Goal: Task Accomplishment & Management: Use online tool/utility

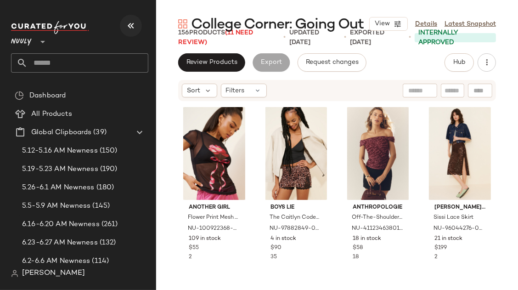
click at [130, 19] on button "button" at bounding box center [131, 26] width 22 height 22
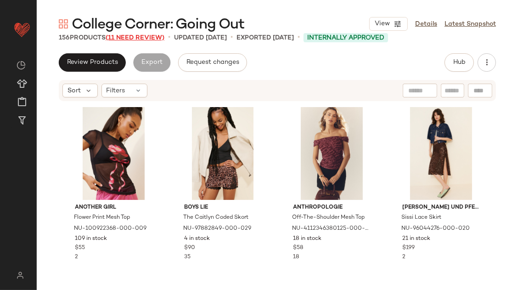
click at [129, 37] on span "(11 Need Review)" at bounding box center [135, 37] width 59 height 7
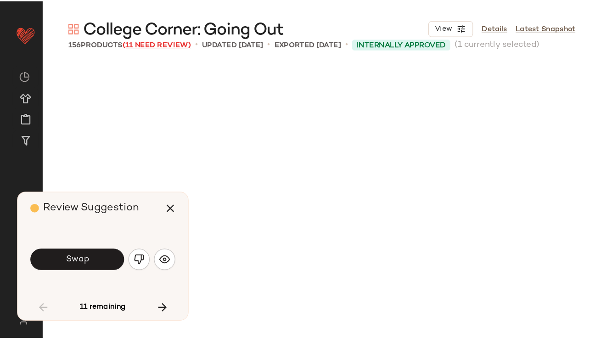
scroll to position [361, 0]
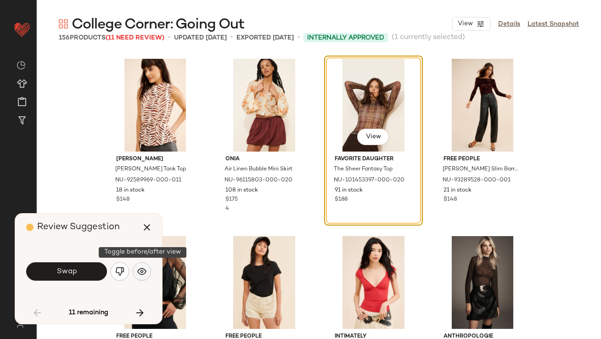
click at [139, 277] on button "button" at bounding box center [142, 271] width 18 height 18
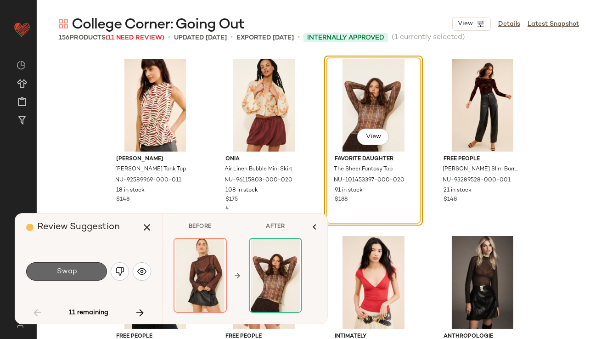
click at [84, 275] on button "Swap" at bounding box center [66, 271] width 81 height 18
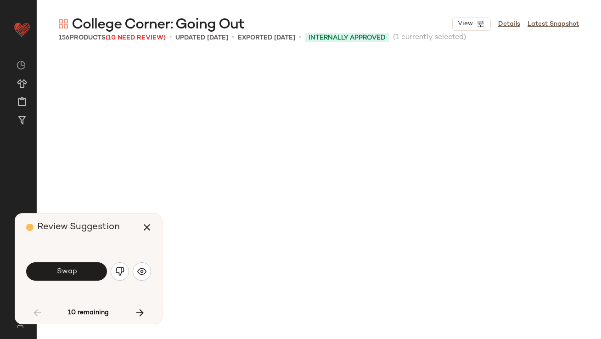
scroll to position [709, 0]
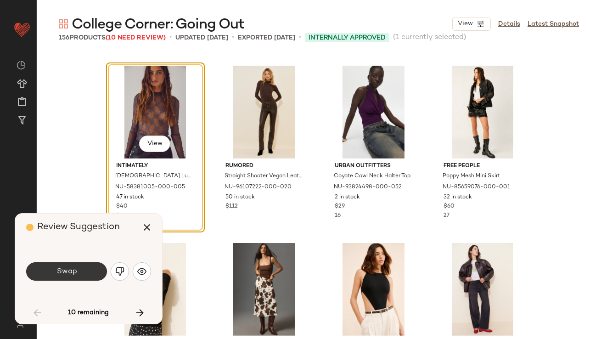
click at [84, 275] on button "Swap" at bounding box center [66, 271] width 81 height 18
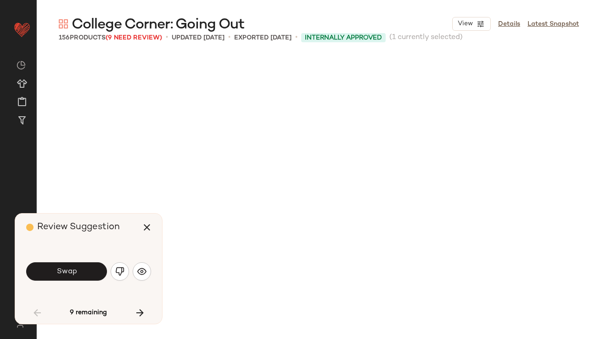
scroll to position [1063, 0]
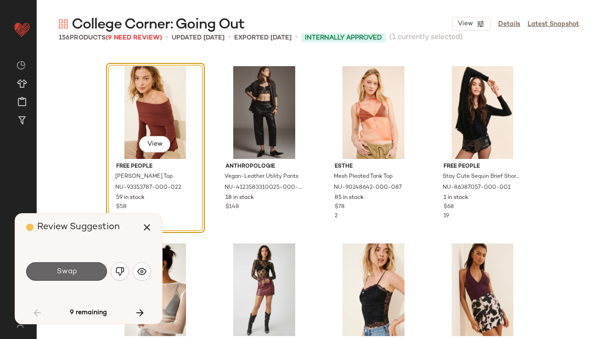
click at [82, 275] on button "Swap" at bounding box center [66, 271] width 81 height 18
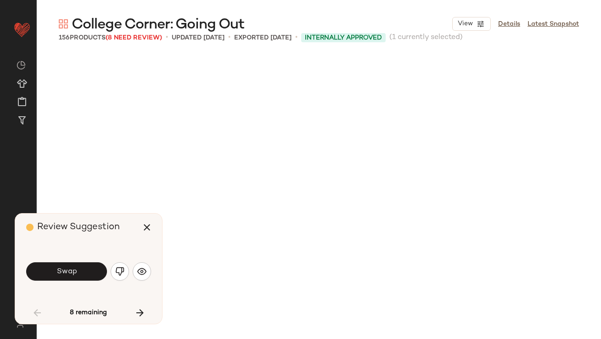
scroll to position [1418, 0]
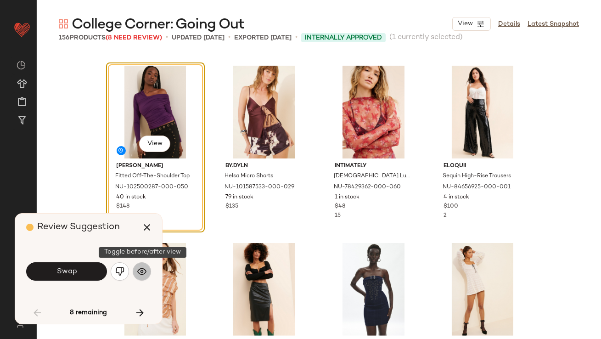
click at [142, 269] on img "button" at bounding box center [141, 271] width 9 height 9
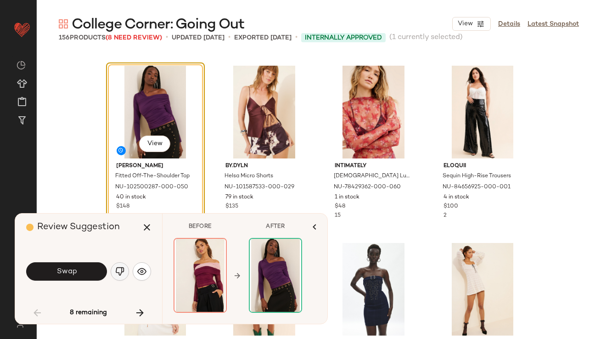
click at [119, 270] on img "button" at bounding box center [119, 271] width 9 height 9
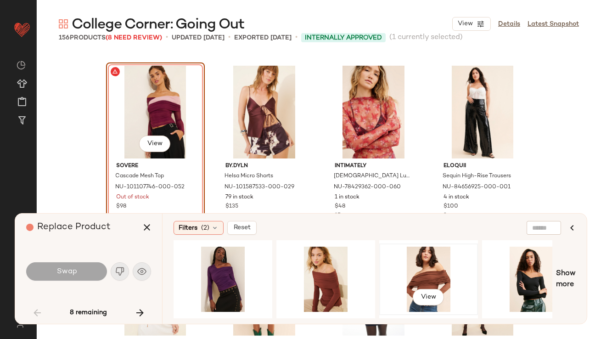
click at [434, 255] on div "View" at bounding box center [429, 279] width 92 height 65
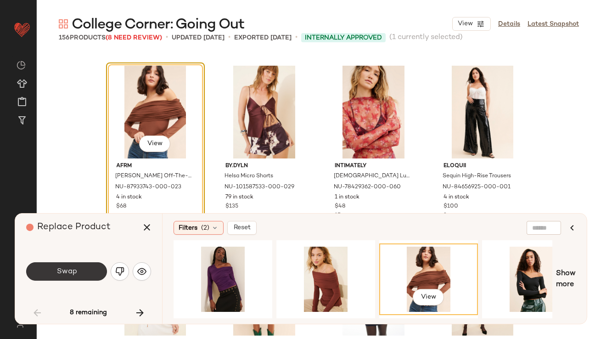
click at [81, 271] on button "Swap" at bounding box center [66, 271] width 81 height 18
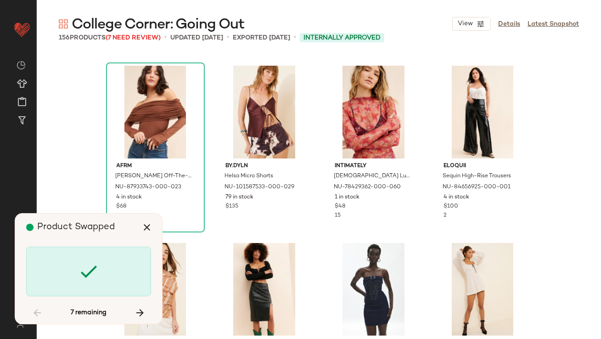
scroll to position [1773, 0]
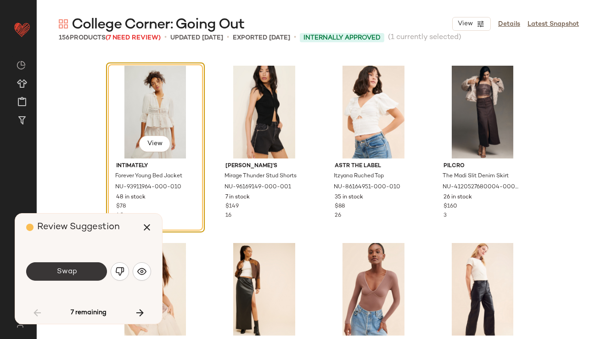
click at [79, 266] on button "Swap" at bounding box center [66, 271] width 81 height 18
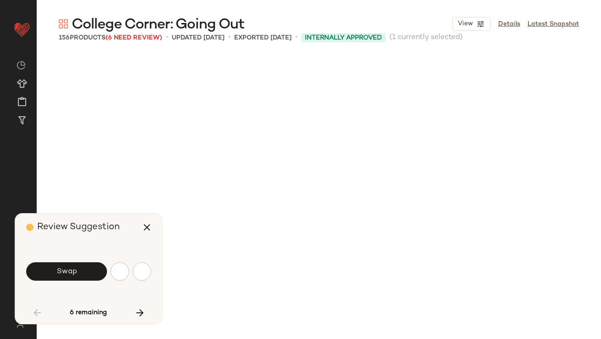
scroll to position [2304, 0]
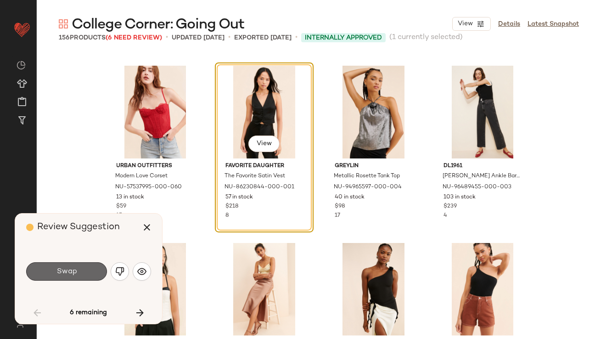
click at [80, 268] on button "Swap" at bounding box center [66, 271] width 81 height 18
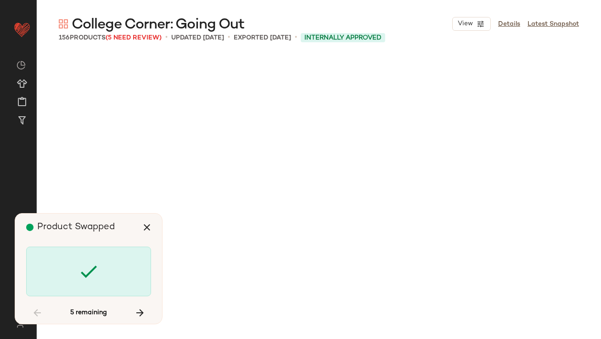
scroll to position [4254, 0]
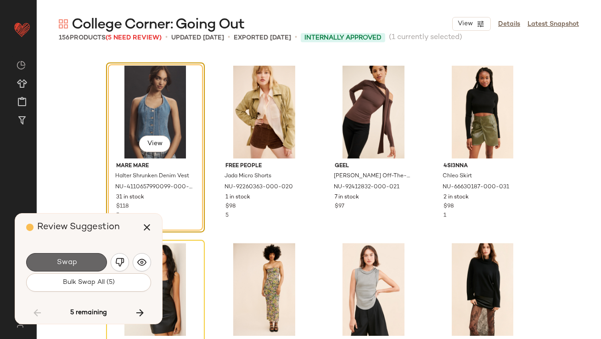
click at [80, 269] on button "Swap" at bounding box center [66, 262] width 81 height 18
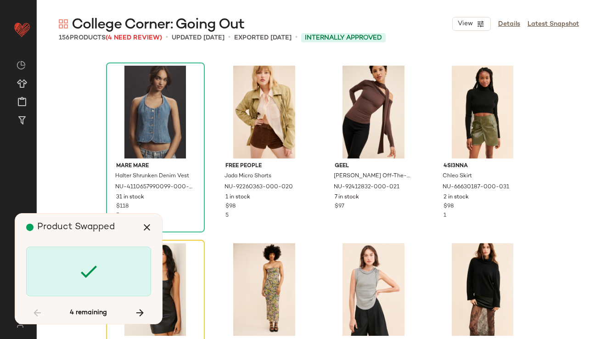
scroll to position [4432, 0]
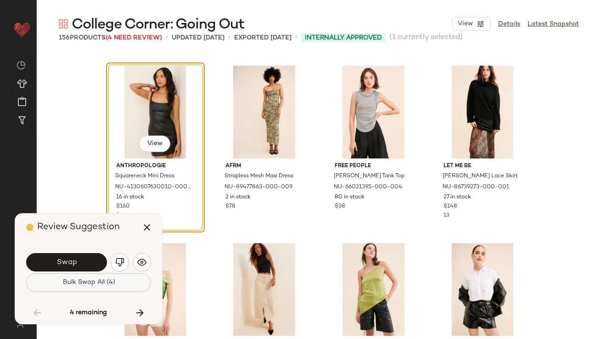
click at [82, 283] on span "Bulk Swap All (4)" at bounding box center [88, 282] width 53 height 7
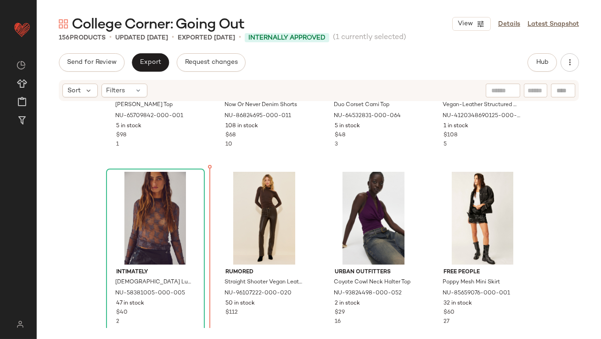
scroll to position [665, 0]
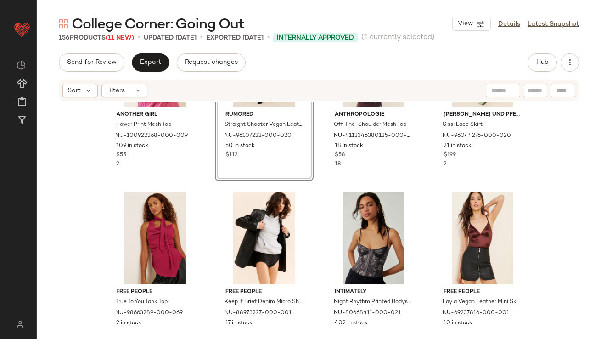
scroll to position [129, 0]
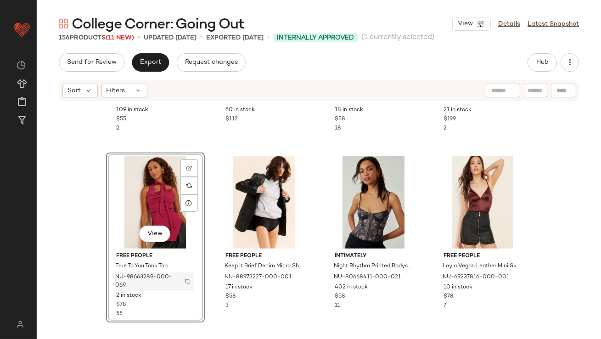
click at [185, 284] on button "button" at bounding box center [187, 281] width 13 height 8
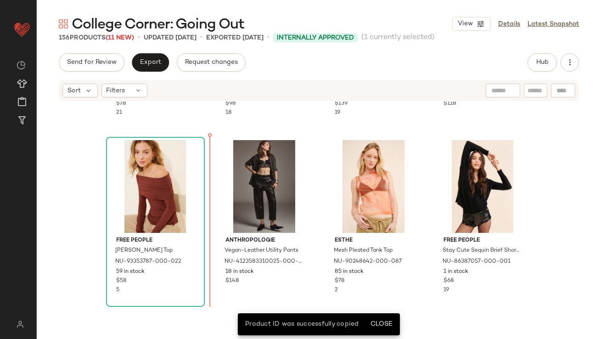
scroll to position [1045, 0]
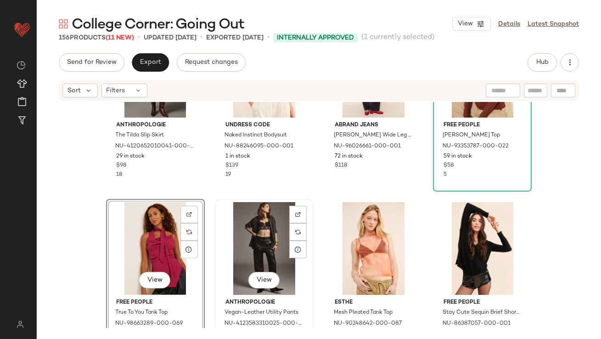
scroll to position [838, 0]
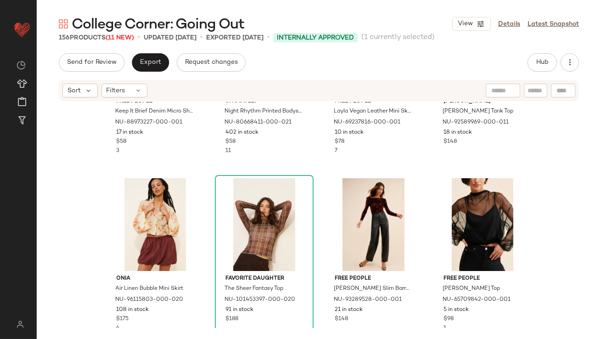
drag, startPoint x: 487, startPoint y: 214, endPoint x: 479, endPoint y: 211, distance: 7.8
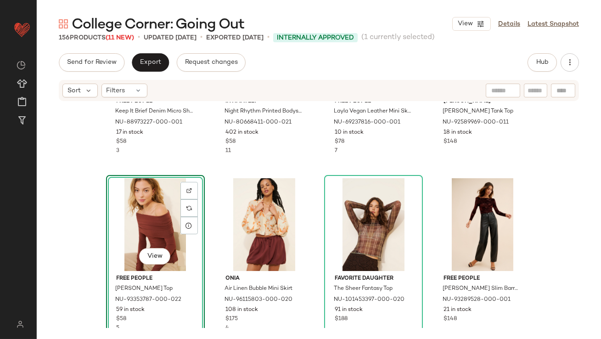
click at [203, 268] on div "Free People Keep It Brief Denim Micro Shorts NU-88973227-000-001 17 in stock $5…" at bounding box center [319, 215] width 564 height 226
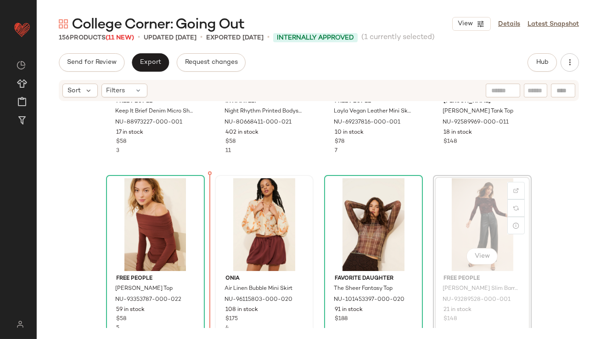
drag, startPoint x: 483, startPoint y: 225, endPoint x: 238, endPoint y: 239, distance: 244.8
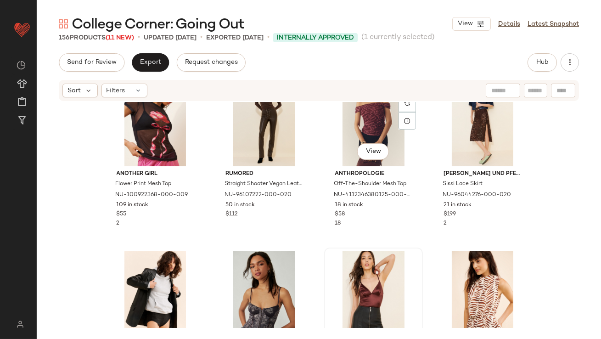
scroll to position [92, 0]
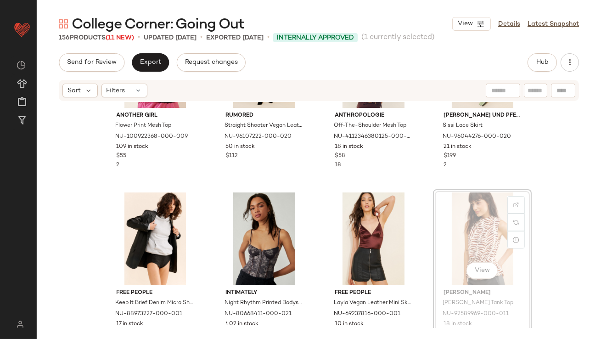
drag, startPoint x: 462, startPoint y: 222, endPoint x: 458, endPoint y: 222, distance: 4.6
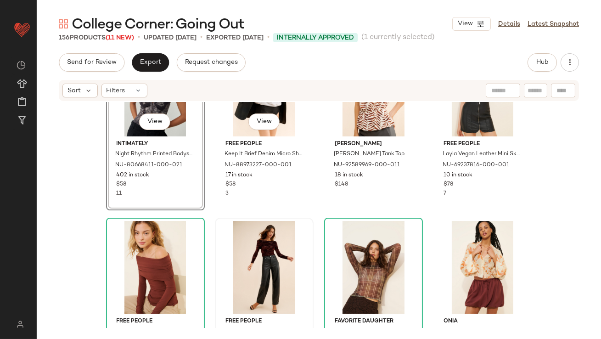
scroll to position [254, 0]
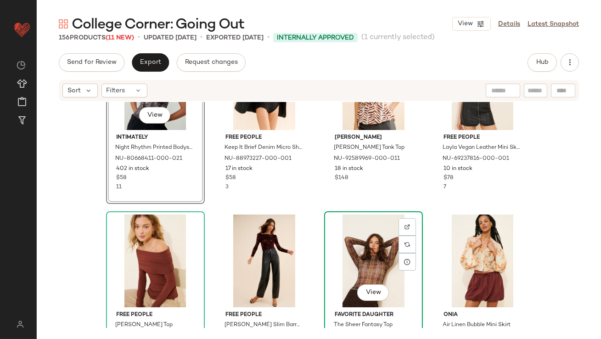
click at [348, 255] on div "View" at bounding box center [373, 260] width 92 height 93
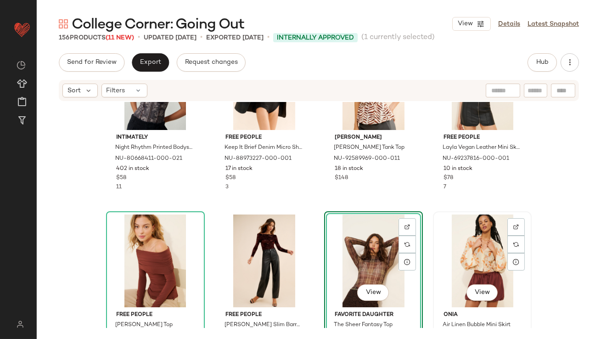
click at [469, 260] on div "View" at bounding box center [482, 260] width 92 height 93
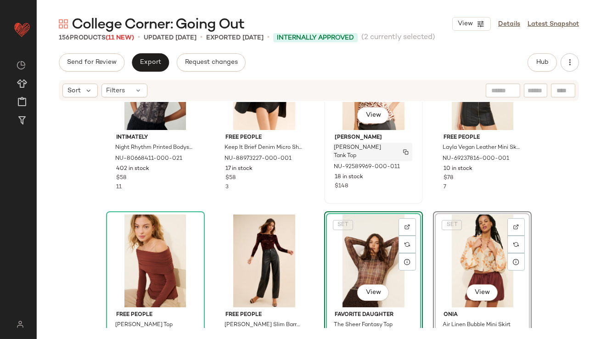
scroll to position [253, 0]
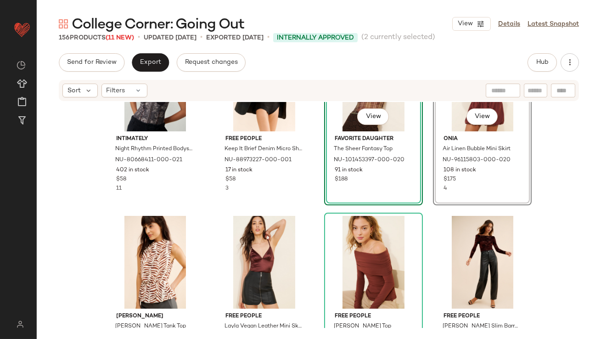
click at [314, 174] on div "Intimately Night Rhythm Printed Bodysuit NU-80668411-000-021 402 in stock $58 1…" at bounding box center [319, 215] width 564 height 226
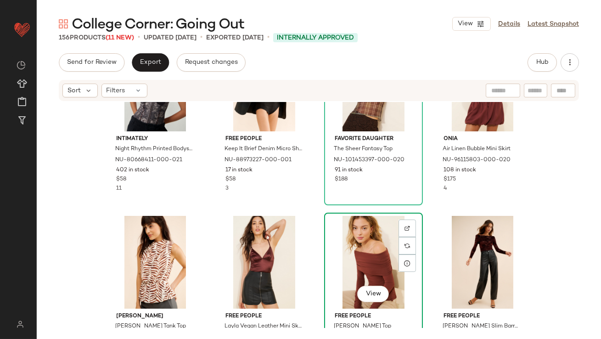
click at [372, 254] on div "View" at bounding box center [373, 262] width 92 height 93
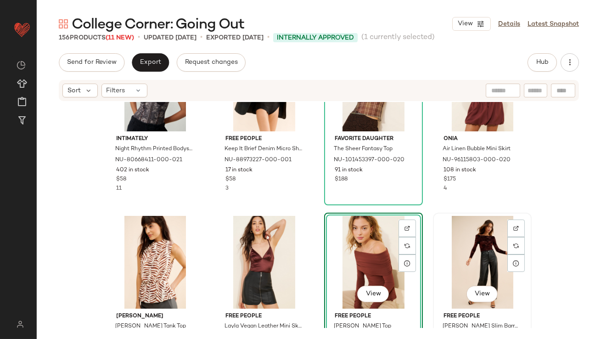
click at [477, 256] on div "View" at bounding box center [482, 262] width 92 height 93
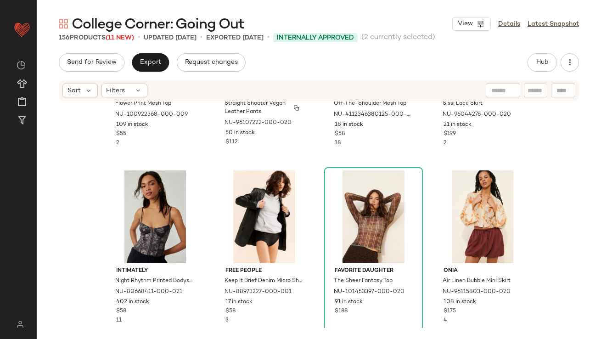
scroll to position [118, 0]
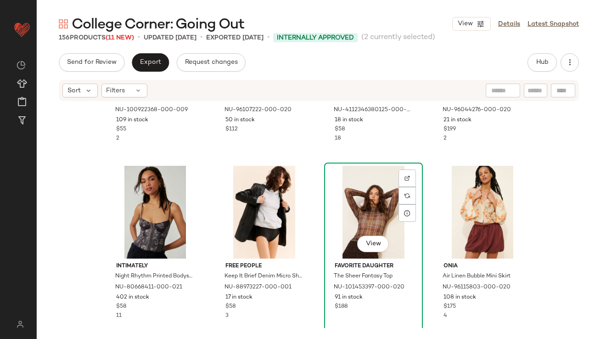
click at [355, 201] on div "View" at bounding box center [373, 212] width 92 height 93
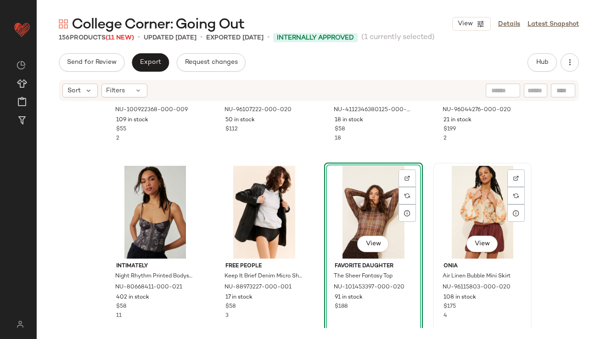
click at [468, 208] on div "View" at bounding box center [482, 212] width 92 height 93
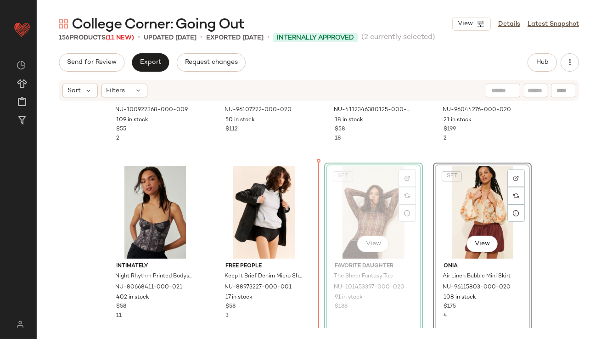
drag, startPoint x: 354, startPoint y: 215, endPoint x: 349, endPoint y: 215, distance: 5.1
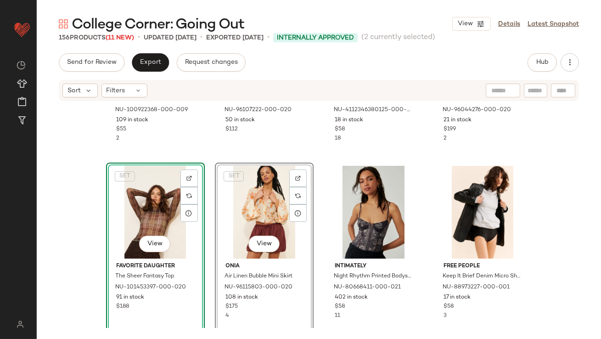
click at [203, 207] on div "Another Girl Flower Print Mesh Top NU-100922368-000-009 109 in stock $55 2 Rumo…" at bounding box center [319, 97] width 426 height 224
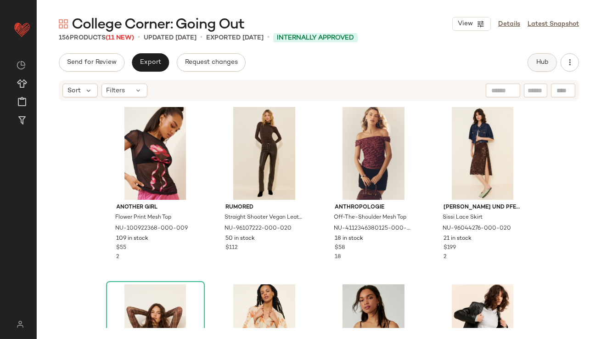
click at [518, 66] on button "Hub" at bounding box center [542, 62] width 29 height 18
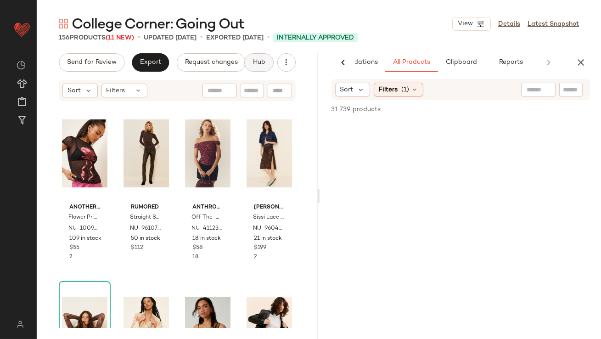
scroll to position [0, 51]
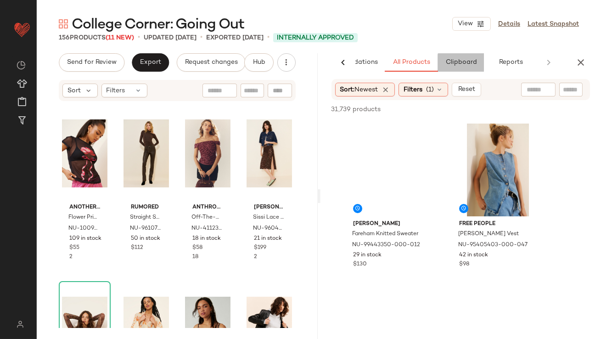
click at [459, 56] on button "Clipboard" at bounding box center [461, 62] width 46 height 18
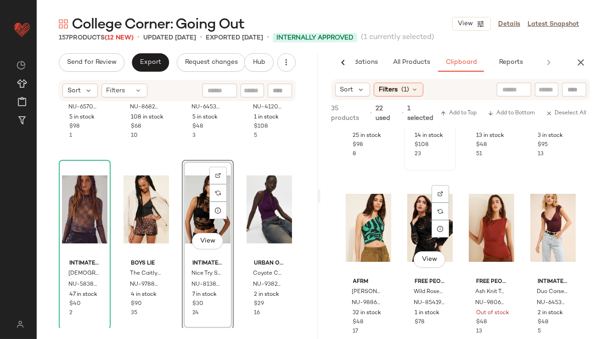
scroll to position [131, 0]
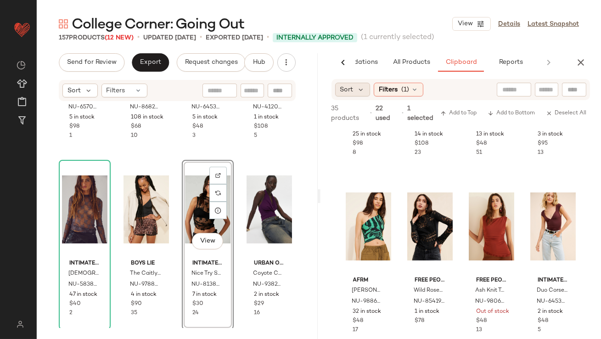
click at [340, 87] on span "Sort" at bounding box center [346, 90] width 13 height 10
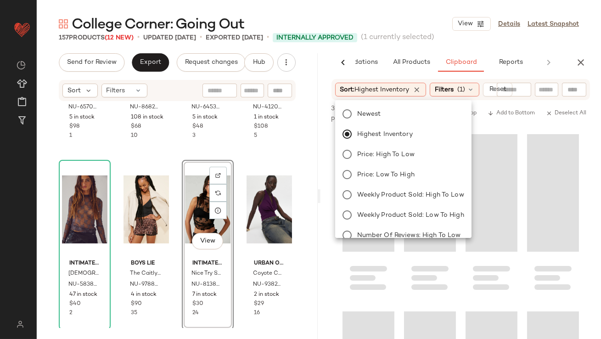
click at [392, 13] on main "College Corner: Going Out View Details Latest Snapshot 157 Products (12 New) • …" at bounding box center [300, 169] width 601 height 339
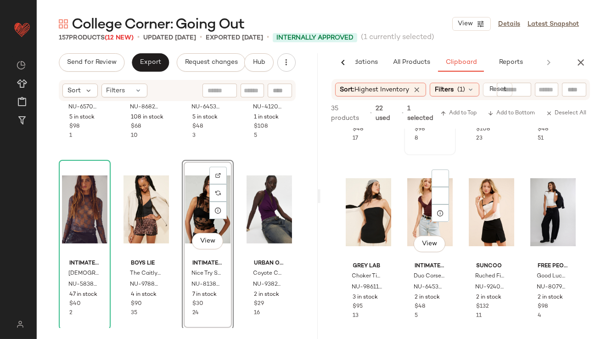
scroll to position [158, 0]
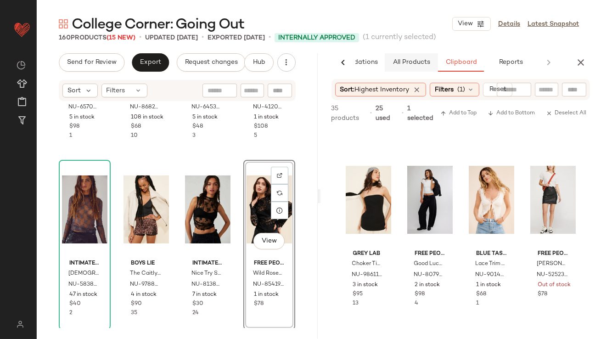
click at [413, 59] on span "All Products" at bounding box center [411, 62] width 38 height 7
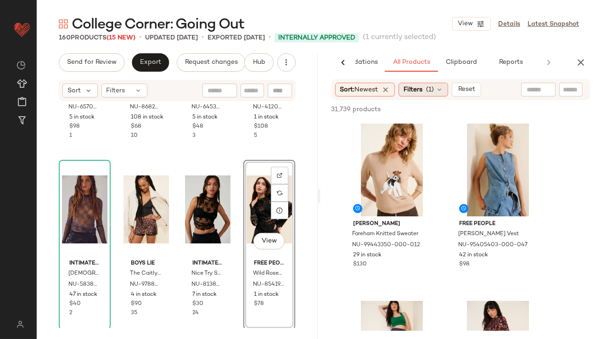
click at [414, 90] on span "Filters" at bounding box center [413, 90] width 19 height 10
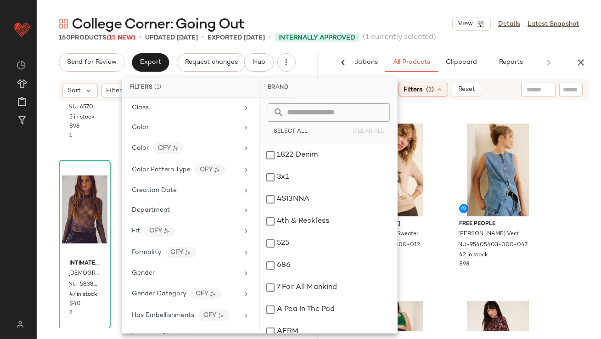
scroll to position [0, 0]
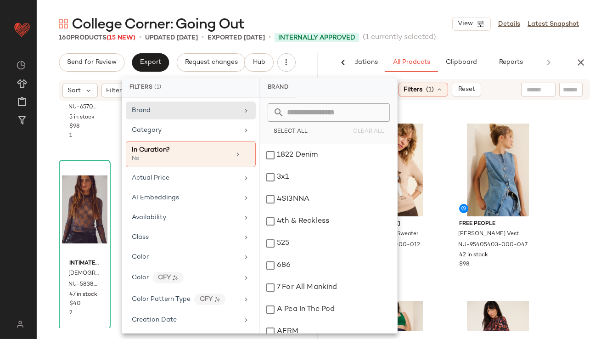
click at [422, 13] on main "College Corner: Going Out View Details Latest Snapshot 160 Products (15 New) • …" at bounding box center [300, 169] width 601 height 339
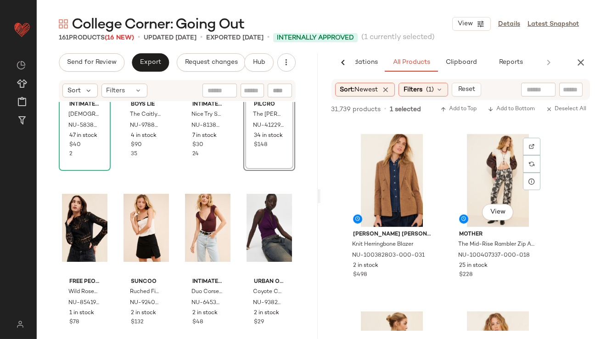
scroll to position [1410, 0]
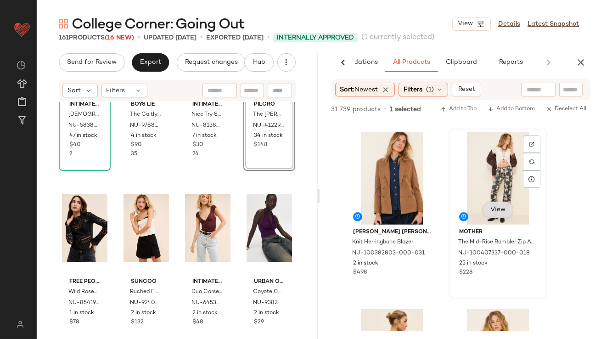
click at [493, 209] on span "View" at bounding box center [498, 209] width 16 height 7
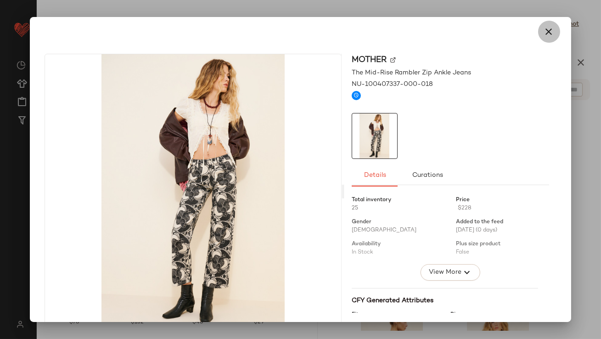
click at [518, 32] on icon "button" at bounding box center [549, 31] width 11 height 11
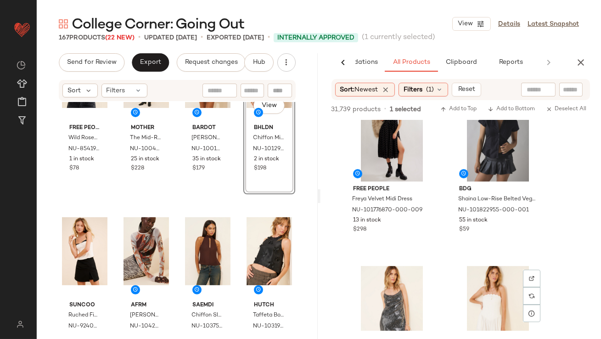
scroll to position [5531, 0]
drag, startPoint x: 454, startPoint y: 242, endPoint x: 431, endPoint y: 105, distance: 138.7
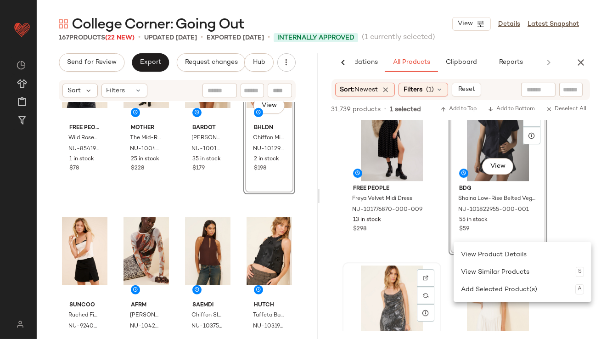
click at [437, 268] on div "View" at bounding box center [392, 311] width 92 height 93
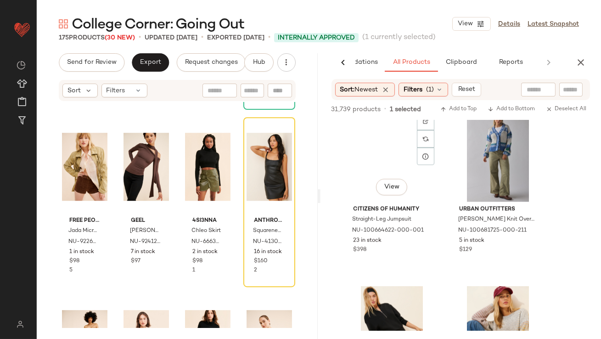
scroll to position [17744, 0]
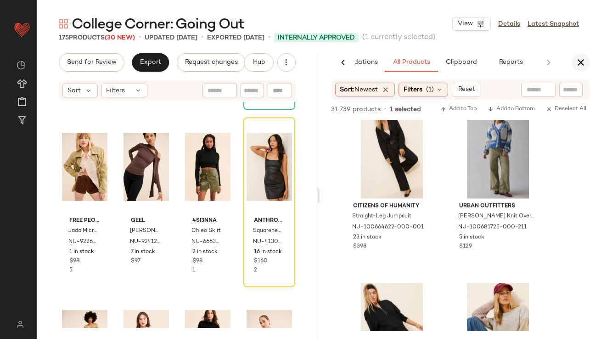
click at [518, 65] on icon "button" at bounding box center [580, 62] width 11 height 11
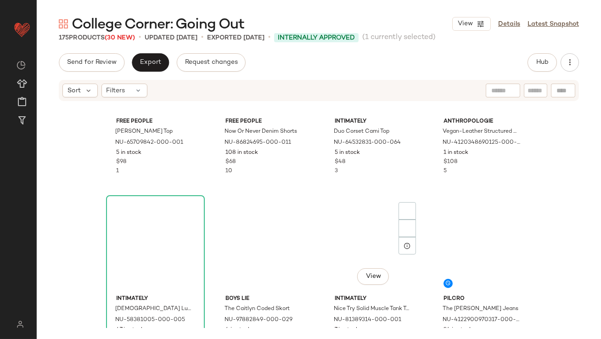
scroll to position [0, 0]
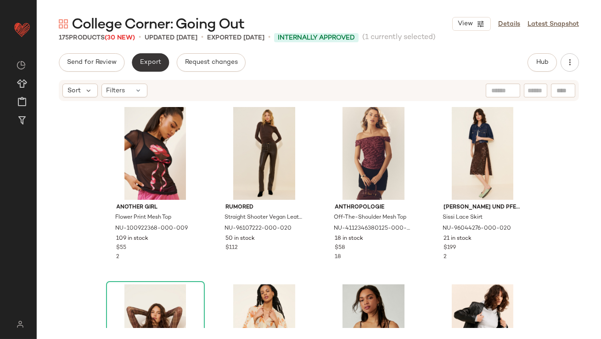
click at [145, 62] on span "Export" at bounding box center [151, 62] width 22 height 7
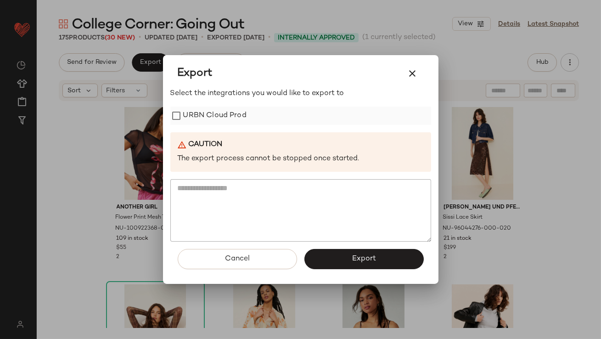
click at [191, 117] on label "URBN Cloud Prod" at bounding box center [214, 116] width 63 height 18
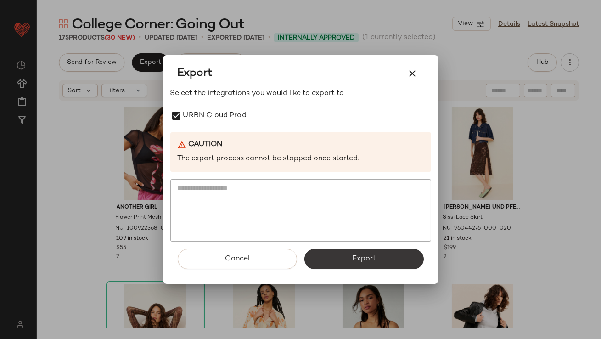
click at [378, 261] on button "Export" at bounding box center [363, 259] width 119 height 20
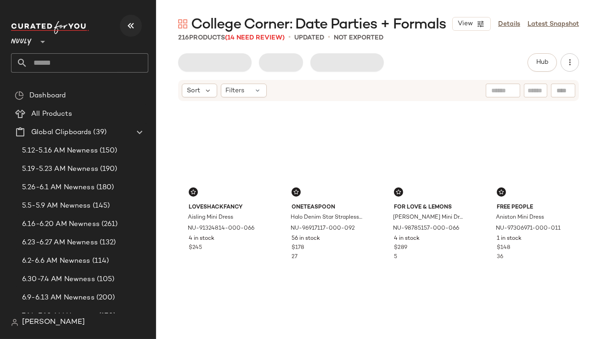
click at [132, 26] on icon "button" at bounding box center [130, 25] width 11 height 11
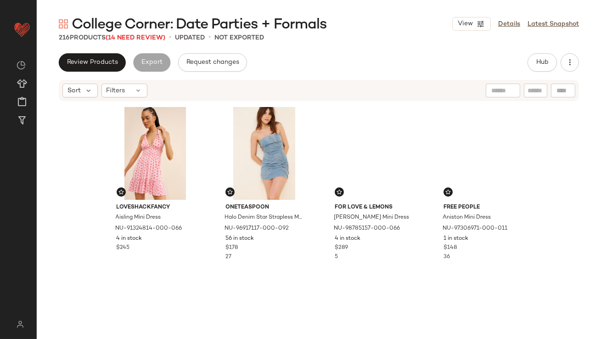
click at [152, 32] on span "College Corner: Date Parties + Formals" at bounding box center [199, 25] width 255 height 18
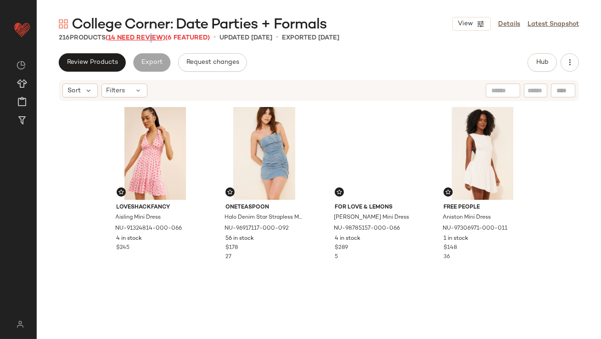
click at [151, 35] on span "(14 Need Review)" at bounding box center [136, 37] width 60 height 7
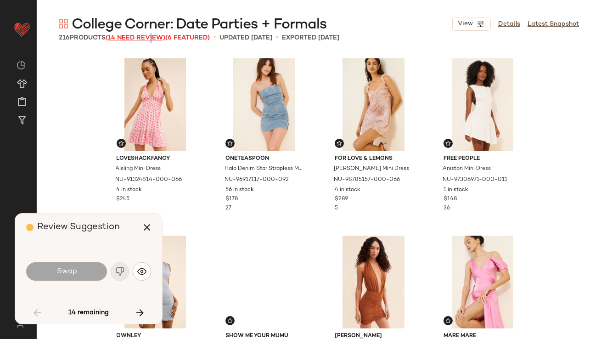
scroll to position [361, 0]
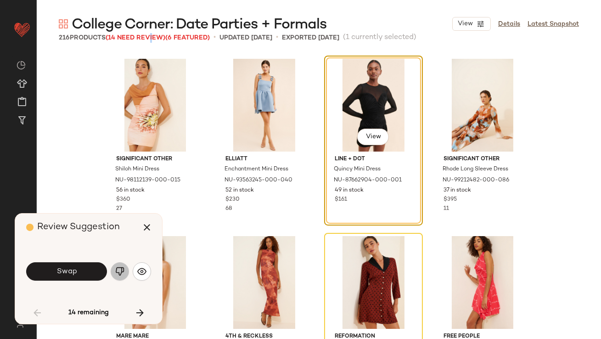
click at [120, 272] on img "button" at bounding box center [119, 271] width 9 height 9
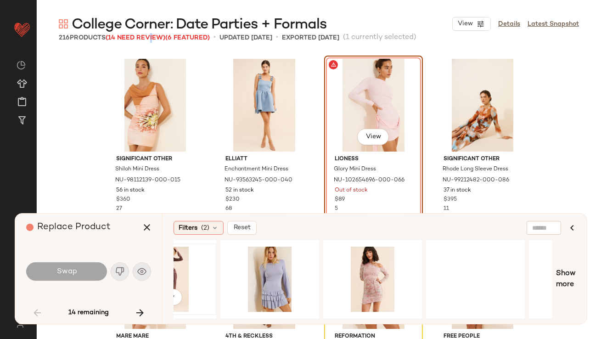
scroll to position [0, 169]
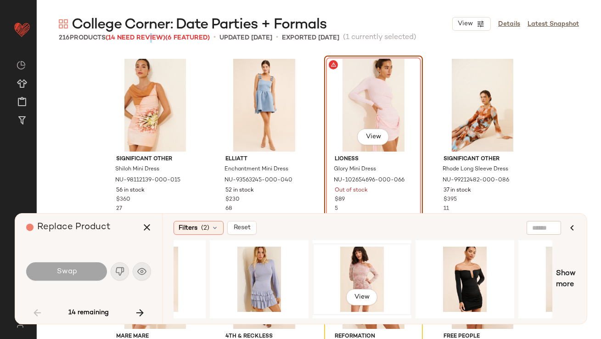
click at [355, 274] on div "View" at bounding box center [362, 279] width 92 height 65
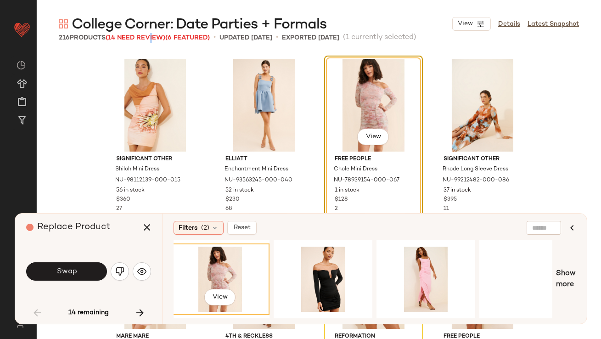
scroll to position [0, 390]
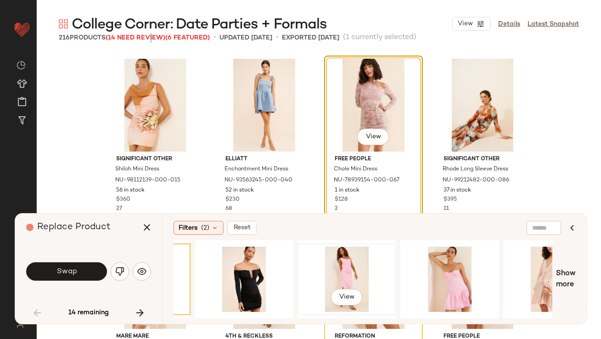
click at [338, 274] on div "View" at bounding box center [347, 279] width 92 height 65
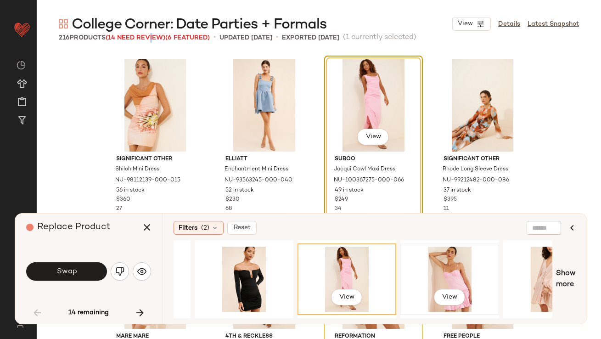
click at [451, 277] on div "View" at bounding box center [450, 279] width 92 height 65
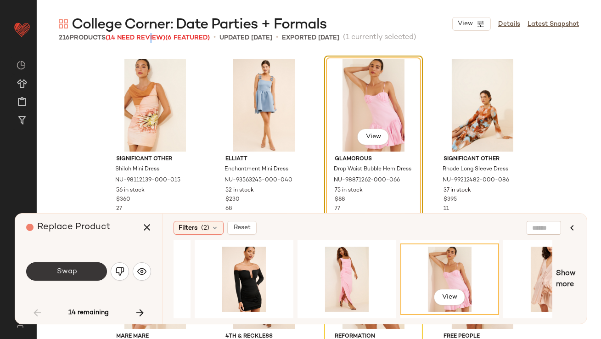
click at [98, 275] on button "Swap" at bounding box center [66, 271] width 81 height 18
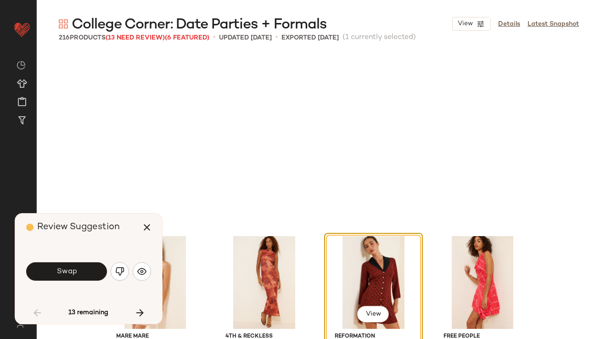
scroll to position [532, 0]
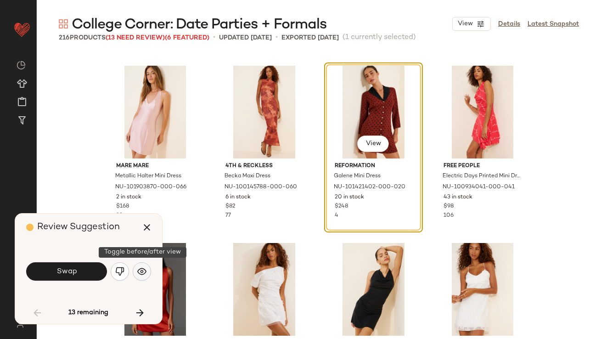
click at [141, 271] on img "button" at bounding box center [141, 271] width 9 height 9
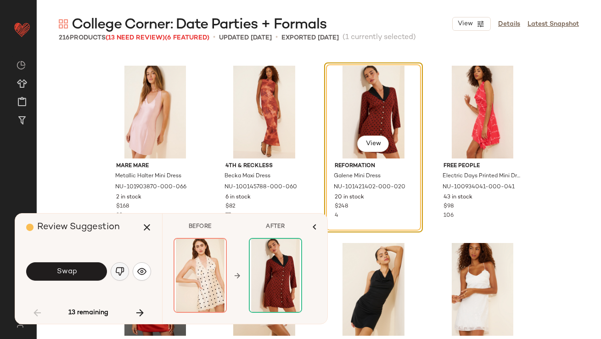
click at [126, 271] on button "button" at bounding box center [120, 271] width 18 height 18
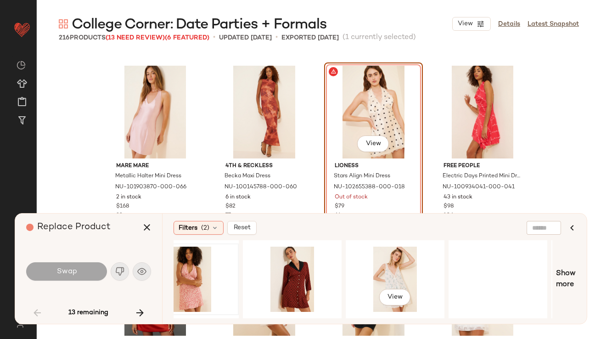
scroll to position [0, 177]
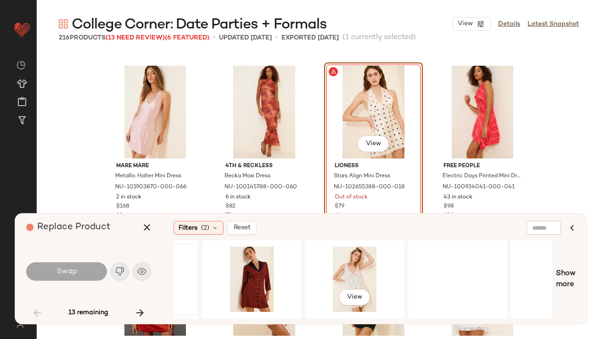
click at [330, 267] on div "View" at bounding box center [355, 279] width 92 height 65
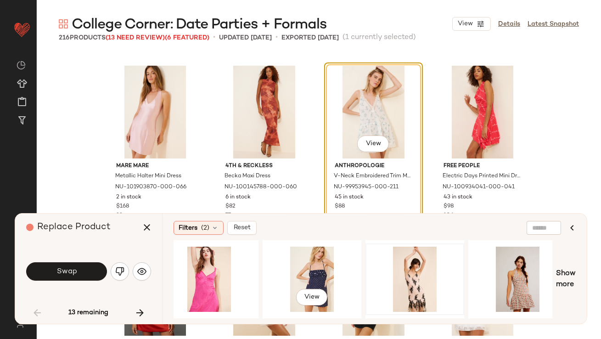
scroll to position [0, 438]
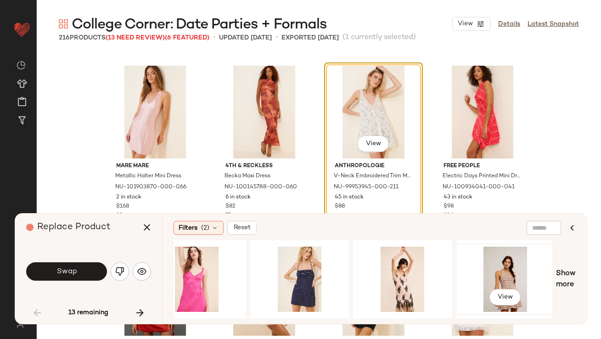
click at [484, 276] on div "View" at bounding box center [505, 279] width 92 height 65
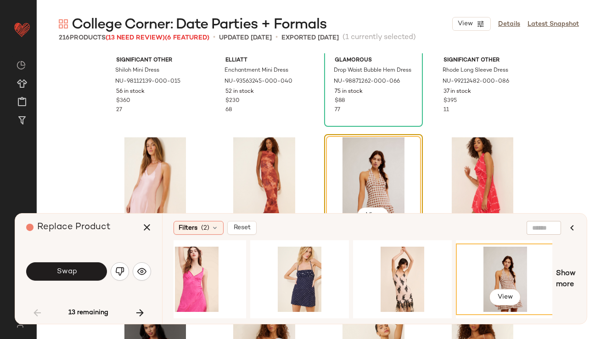
scroll to position [461, 0]
click at [91, 266] on button "Swap" at bounding box center [66, 271] width 81 height 18
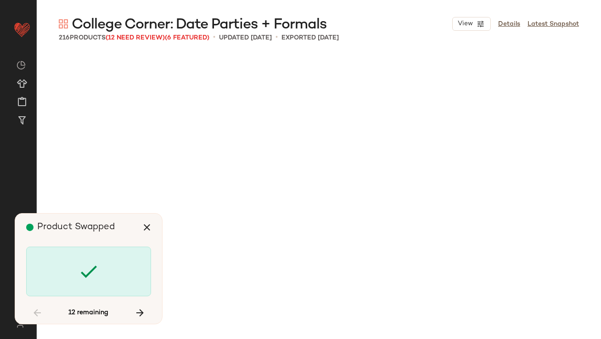
scroll to position [1949, 0]
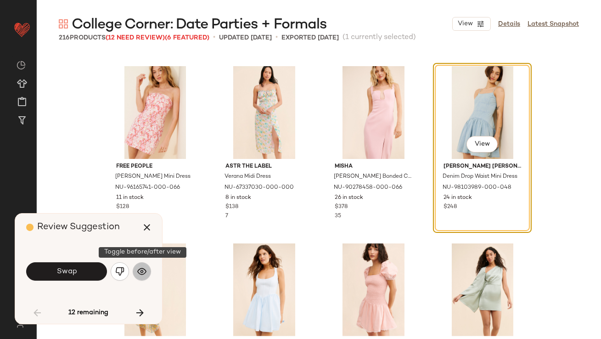
click at [136, 273] on button "button" at bounding box center [142, 271] width 18 height 18
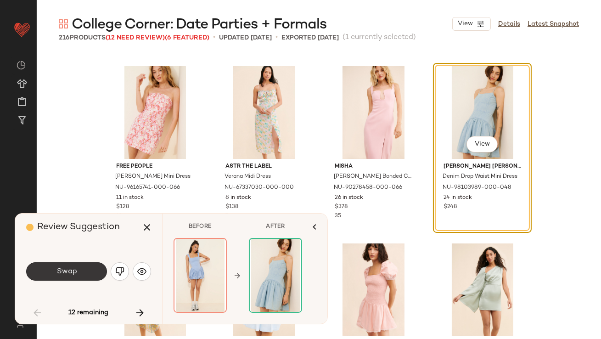
click at [87, 273] on button "Swap" at bounding box center [66, 271] width 81 height 18
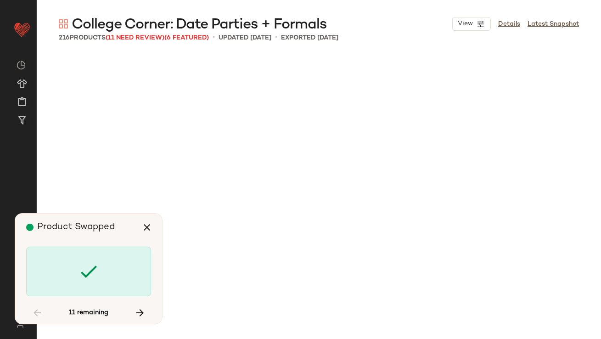
scroll to position [2659, 0]
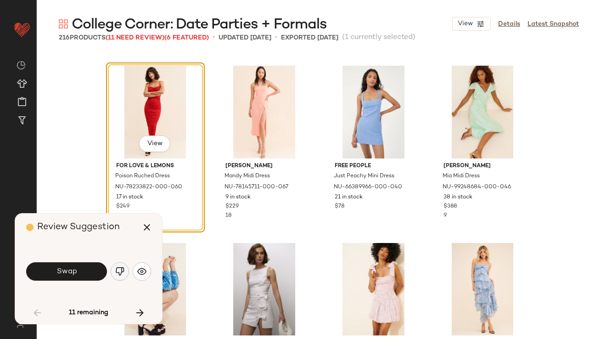
click at [115, 276] on img "button" at bounding box center [119, 271] width 9 height 9
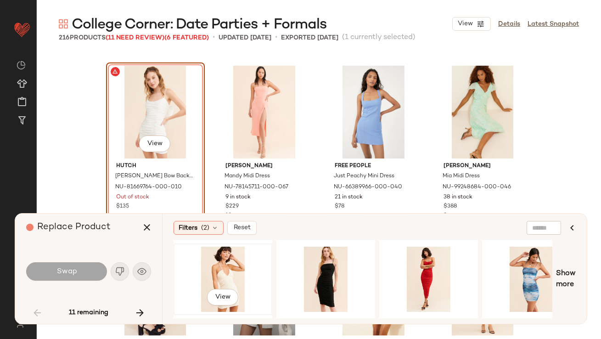
click at [253, 259] on div "View" at bounding box center [223, 279] width 92 height 65
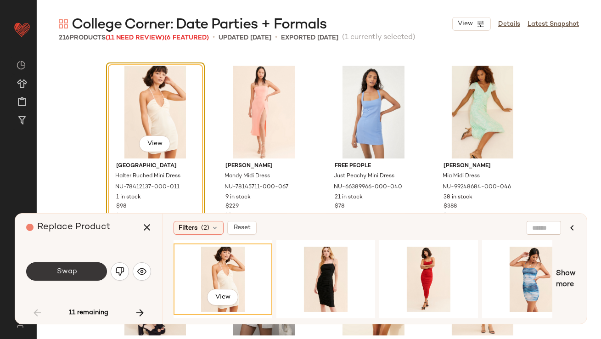
click at [54, 270] on button "Swap" at bounding box center [66, 271] width 81 height 18
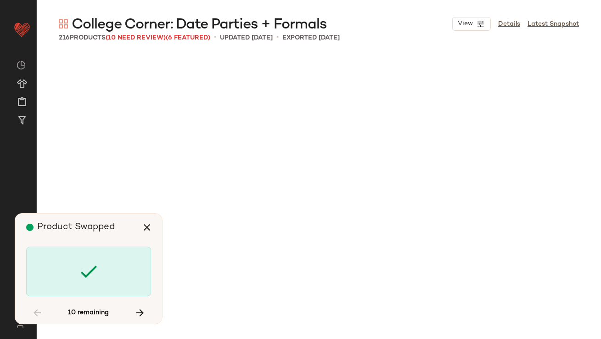
scroll to position [3368, 0]
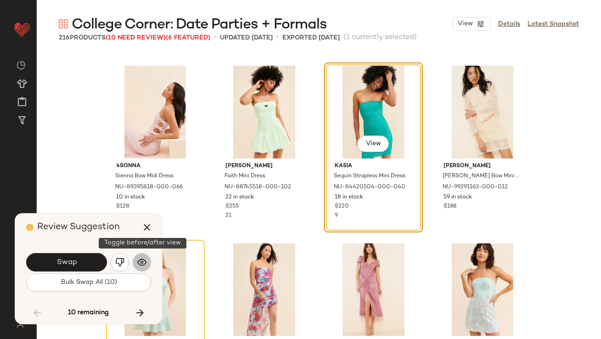
click at [141, 256] on button "button" at bounding box center [142, 262] width 18 height 18
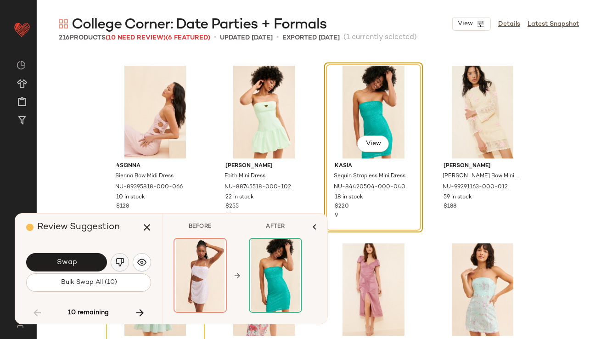
click at [117, 261] on img "button" at bounding box center [119, 262] width 9 height 9
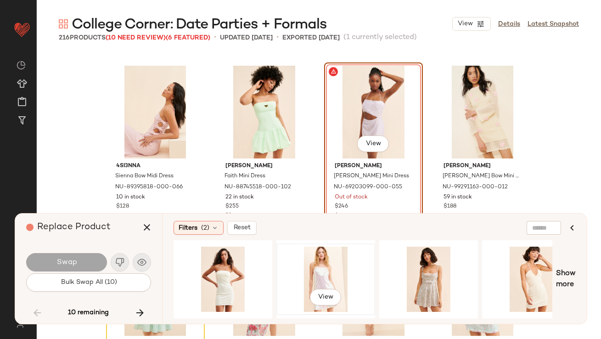
click at [296, 250] on div "View" at bounding box center [326, 279] width 92 height 65
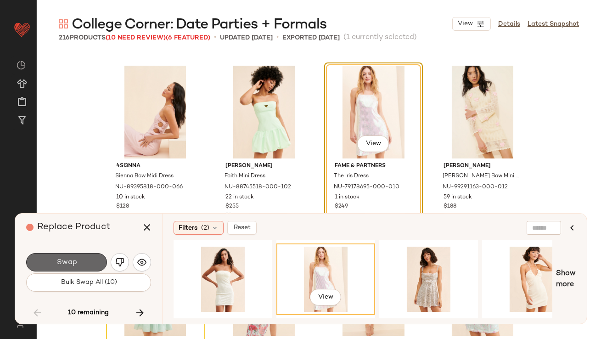
click at [59, 259] on span "Swap" at bounding box center [66, 262] width 21 height 9
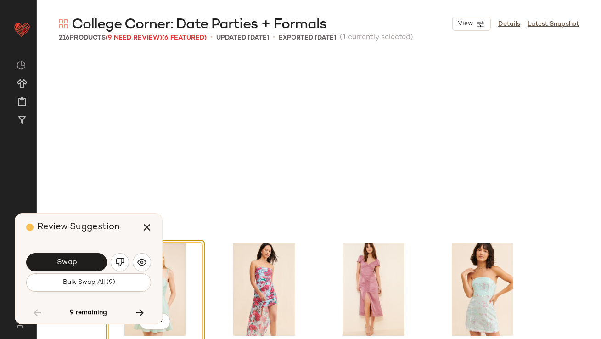
scroll to position [3545, 0]
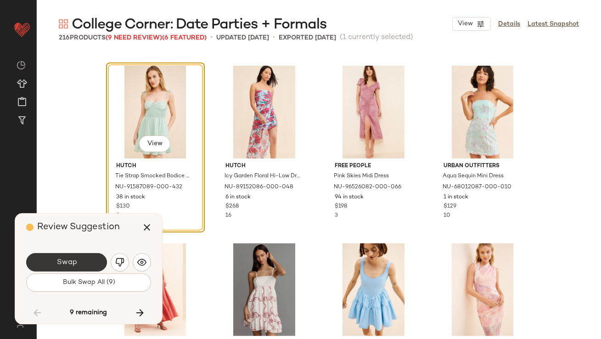
click at [92, 262] on button "Swap" at bounding box center [66, 262] width 81 height 18
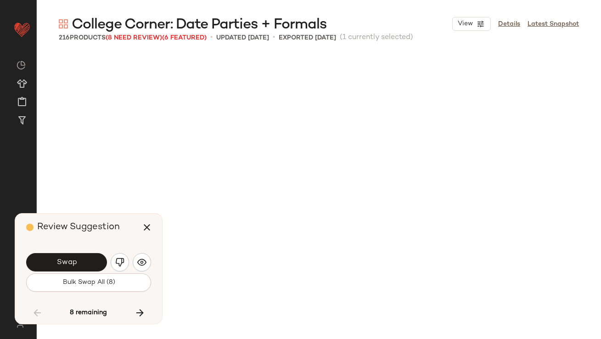
scroll to position [3899, 0]
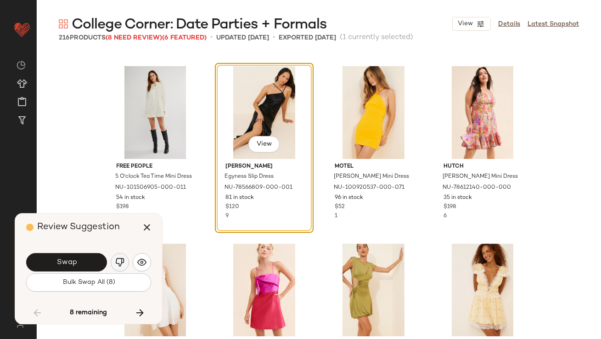
click at [118, 264] on img "button" at bounding box center [119, 262] width 9 height 9
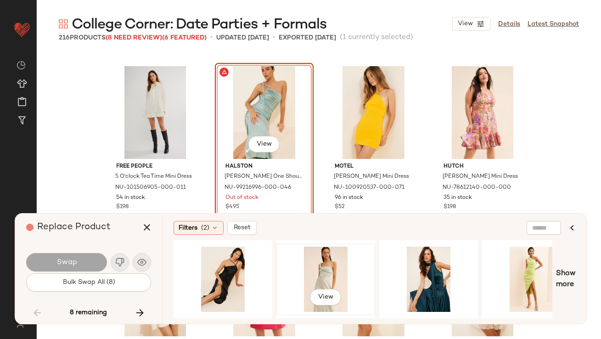
click at [337, 283] on div "View" at bounding box center [326, 279] width 92 height 65
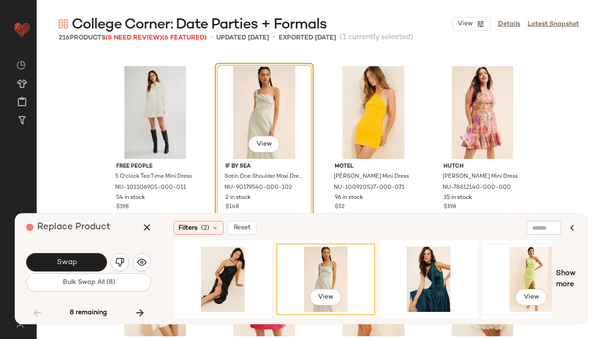
click at [528, 268] on div "View" at bounding box center [531, 279] width 92 height 65
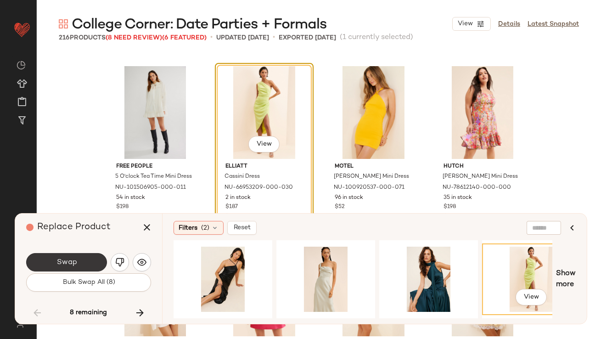
click at [91, 258] on button "Swap" at bounding box center [66, 262] width 81 height 18
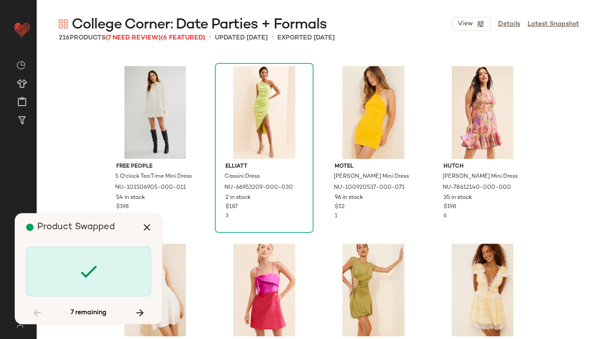
scroll to position [4786, 0]
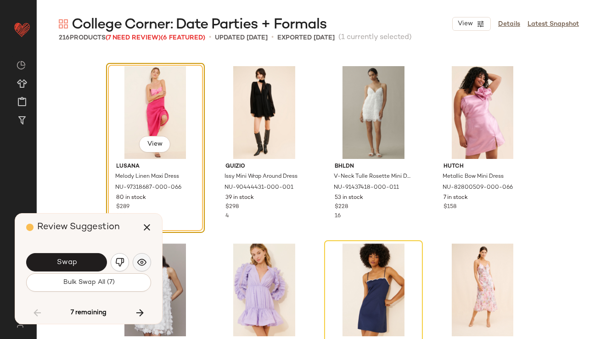
click at [146, 255] on button "button" at bounding box center [142, 262] width 18 height 18
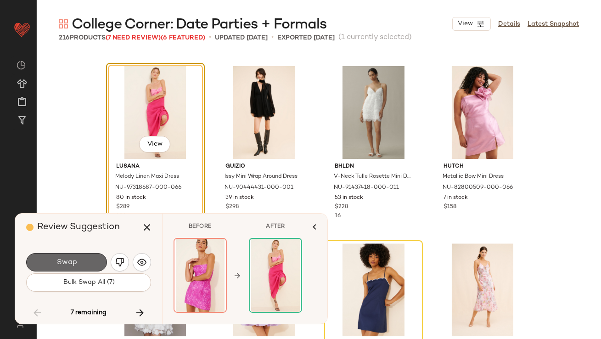
click at [92, 261] on button "Swap" at bounding box center [66, 262] width 81 height 18
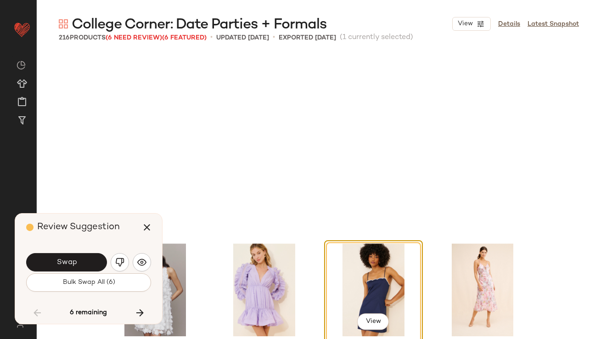
scroll to position [4963, 0]
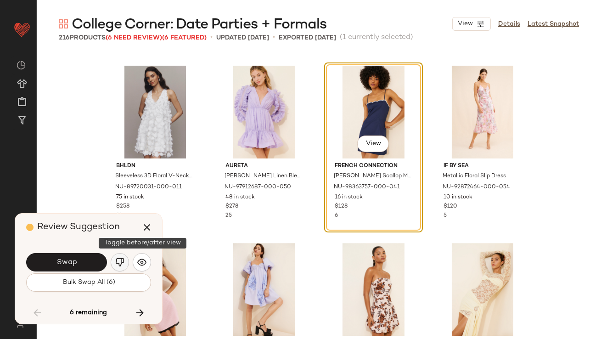
click at [123, 263] on img "button" at bounding box center [119, 262] width 9 height 9
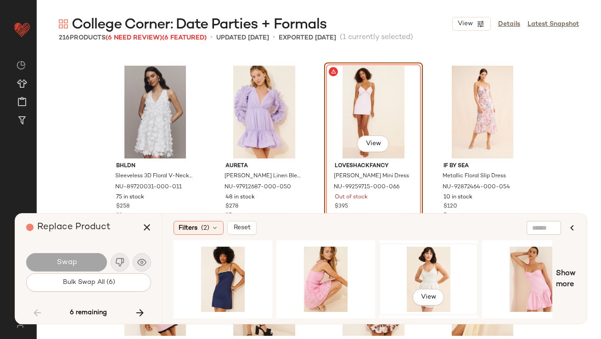
click at [436, 265] on div "View" at bounding box center [429, 279] width 92 height 65
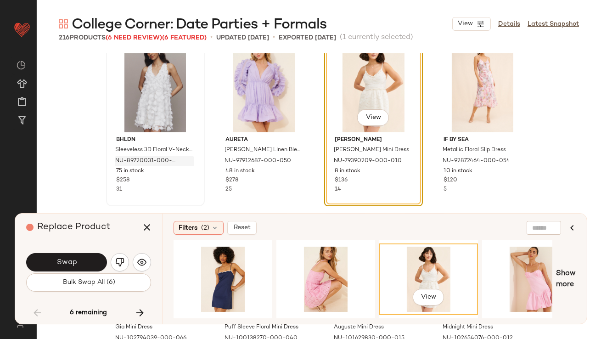
scroll to position [4910, 0]
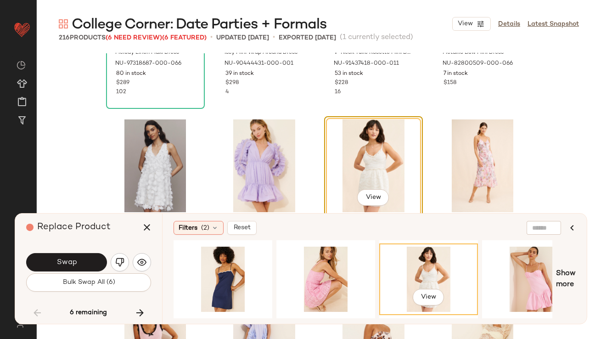
click at [72, 265] on span "Swap" at bounding box center [66, 262] width 21 height 9
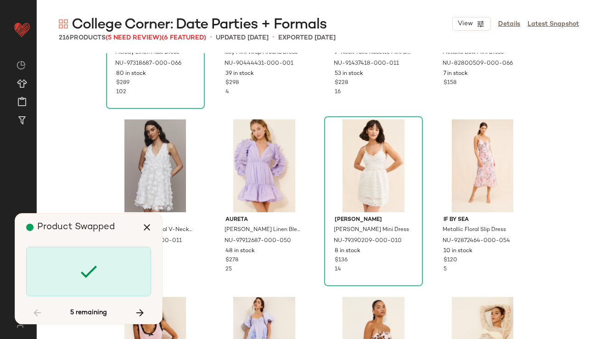
scroll to position [6204, 0]
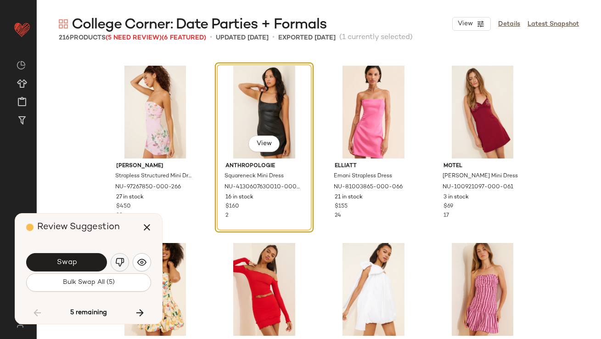
click at [114, 265] on button "button" at bounding box center [120, 262] width 18 height 18
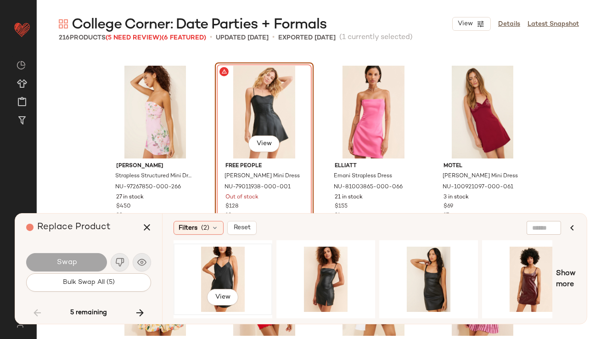
click at [231, 269] on div "View" at bounding box center [223, 279] width 92 height 65
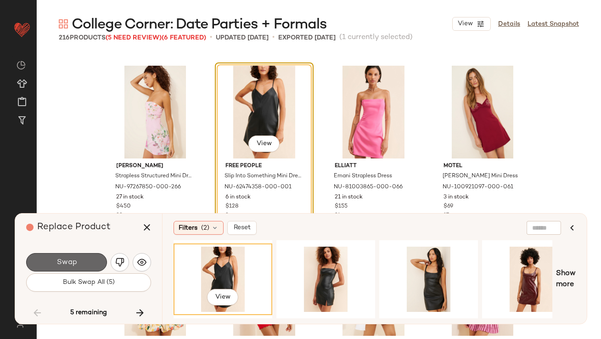
click at [61, 253] on button "Swap" at bounding box center [66, 262] width 81 height 18
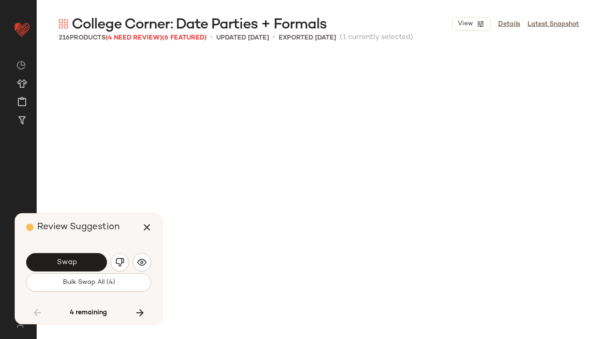
scroll to position [6558, 0]
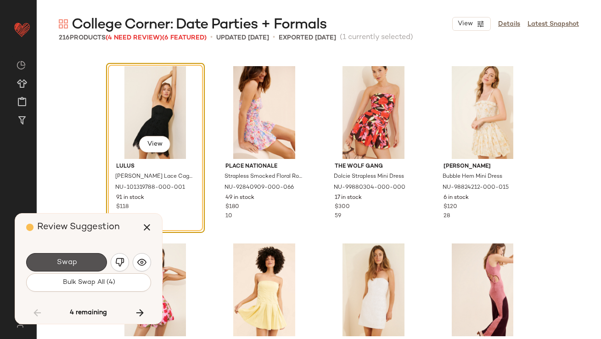
click at [61, 253] on button "Swap" at bounding box center [66, 262] width 81 height 18
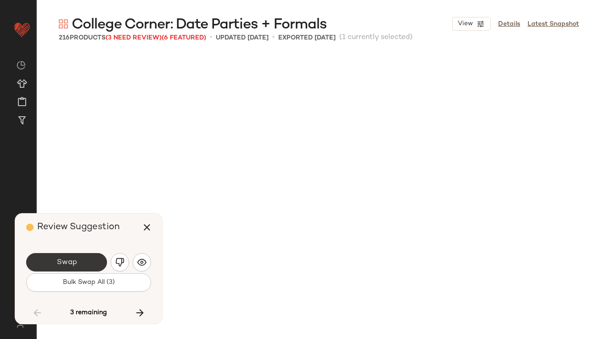
scroll to position [6913, 0]
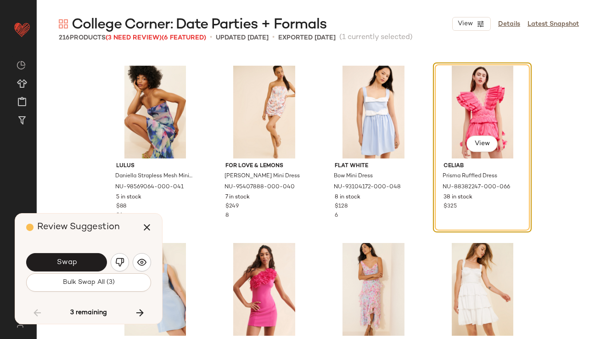
click at [77, 287] on button "Bulk Swap All (3)" at bounding box center [88, 282] width 125 height 18
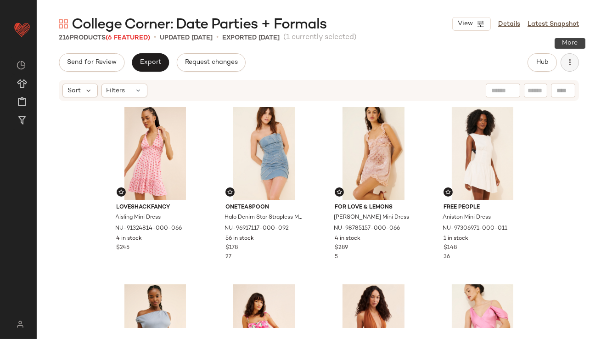
click at [571, 67] on icon "button" at bounding box center [569, 62] width 9 height 9
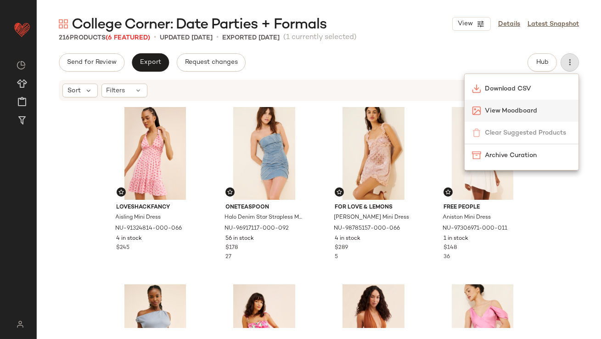
click at [518, 115] on span "View Moodboard" at bounding box center [528, 111] width 86 height 10
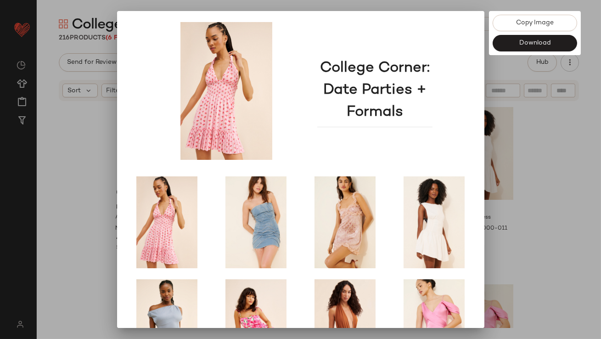
scroll to position [157, 0]
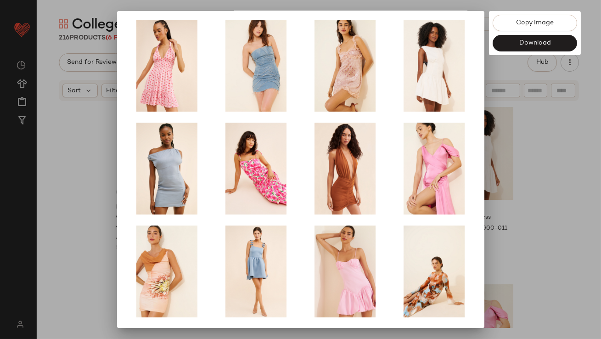
click at [487, 213] on div at bounding box center [300, 169] width 601 height 339
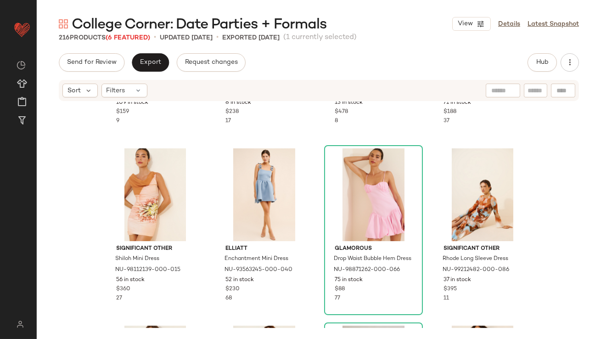
scroll to position [64, 0]
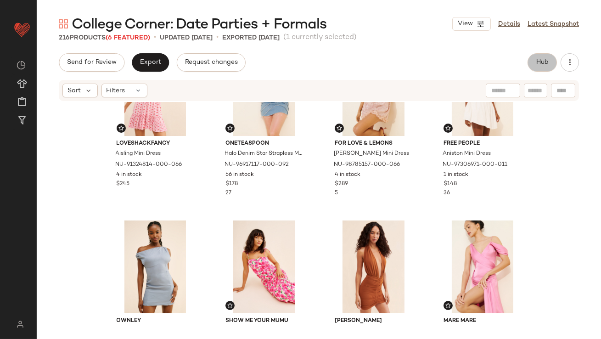
click at [541, 62] on span "Hub" at bounding box center [542, 62] width 13 height 7
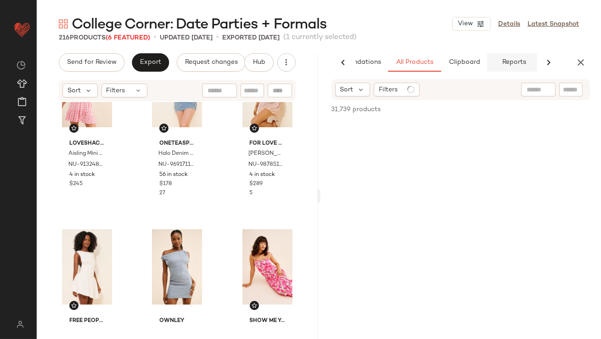
scroll to position [0, 51]
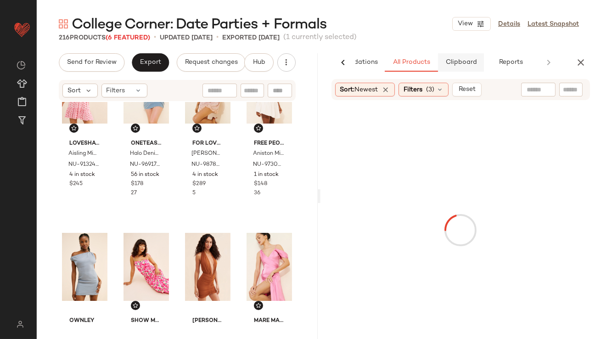
click at [463, 68] on button "Clipboard" at bounding box center [461, 62] width 46 height 18
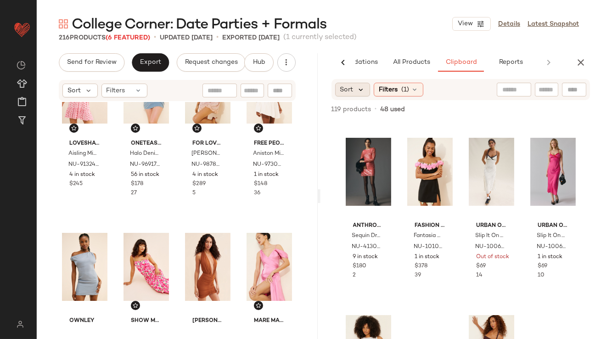
click at [359, 88] on icon at bounding box center [361, 89] width 8 height 8
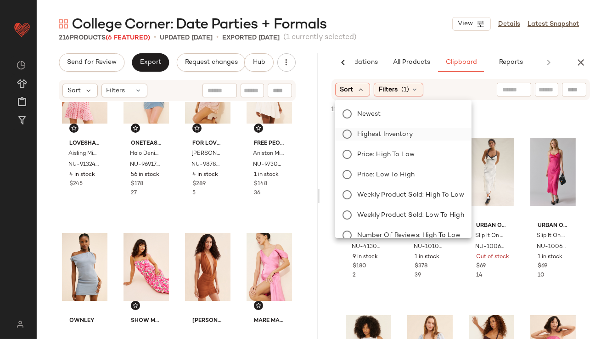
click at [356, 134] on label "Highest Inventory" at bounding box center [409, 134] width 111 height 13
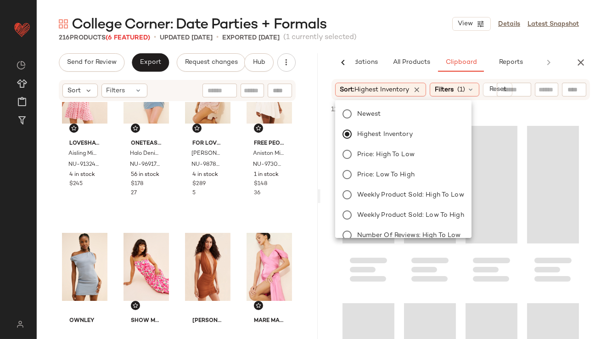
click at [417, 34] on div "216 Products (6 Featured) • updated [DATE] • Exported [DATE] (1 currently selec…" at bounding box center [319, 37] width 564 height 9
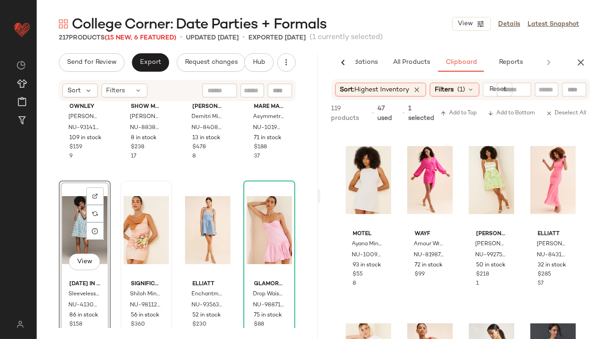
scroll to position [287, 0]
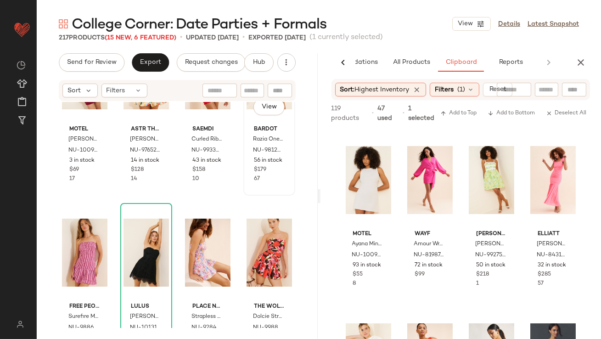
scroll to position [6342, 0]
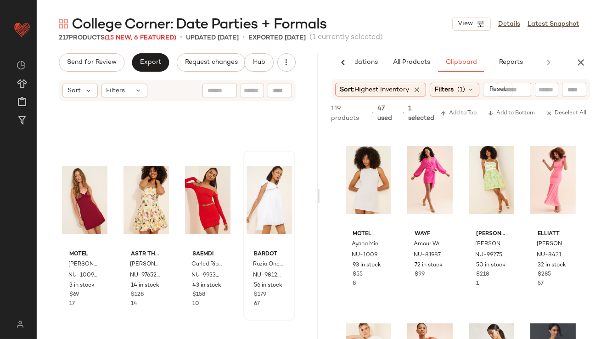
click at [311, 251] on div "Motel [PERSON_NAME] Mini Dress NU-100921097-000-061 3 in stock $69 17 ASTR The …" at bounding box center [177, 215] width 281 height 226
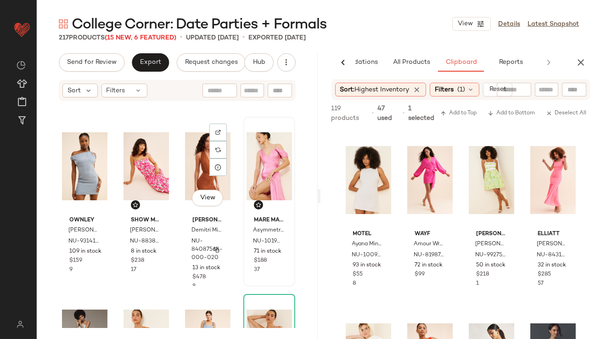
scroll to position [166, 0]
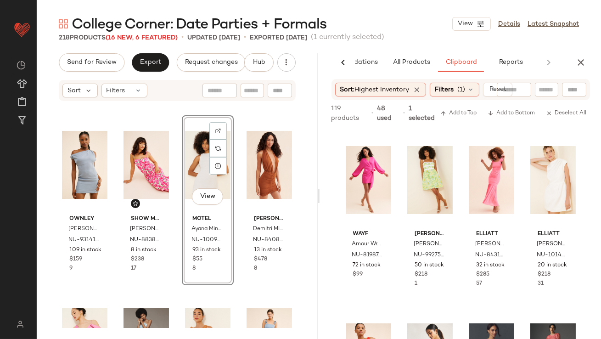
click at [220, 186] on div "View" at bounding box center [207, 164] width 45 height 93
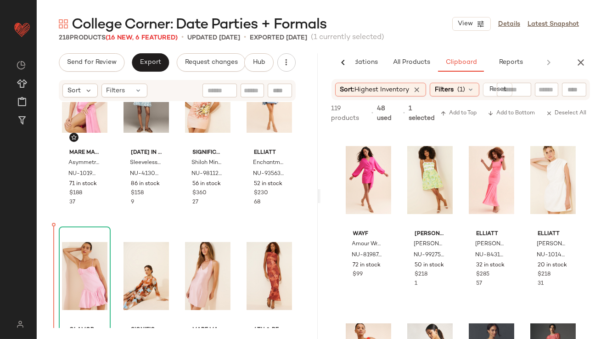
scroll to position [466, 0]
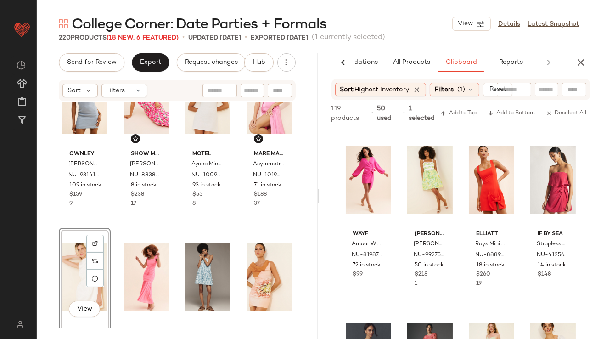
scroll to position [230, 0]
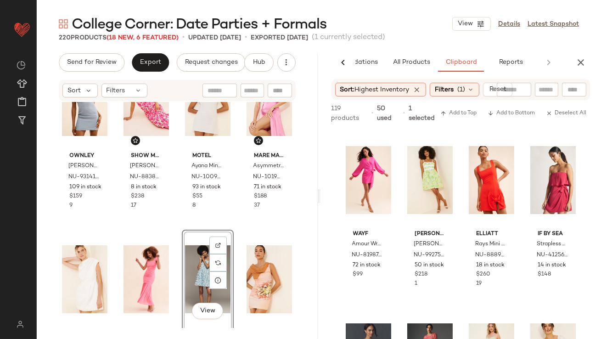
scroll to position [237, 0]
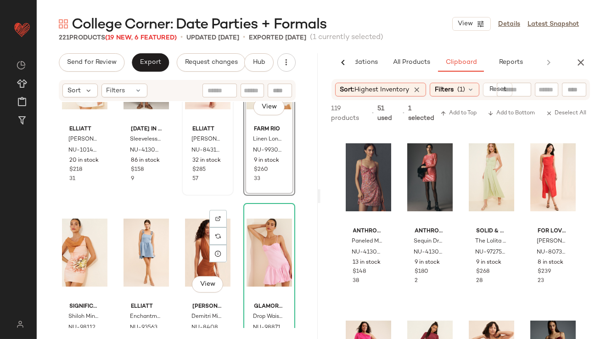
scroll to position [415, 0]
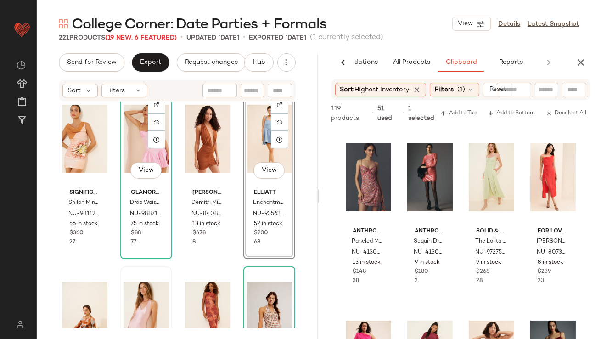
scroll to position [474, 0]
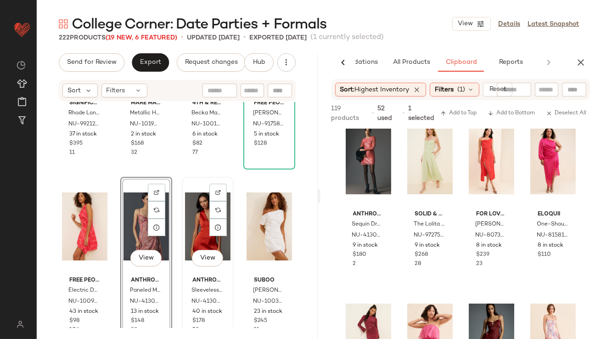
scroll to position [817, 0]
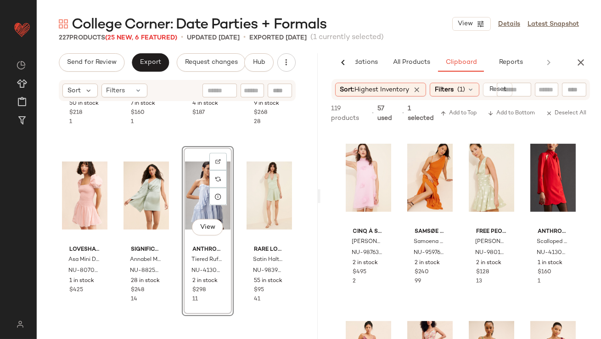
scroll to position [2598, 0]
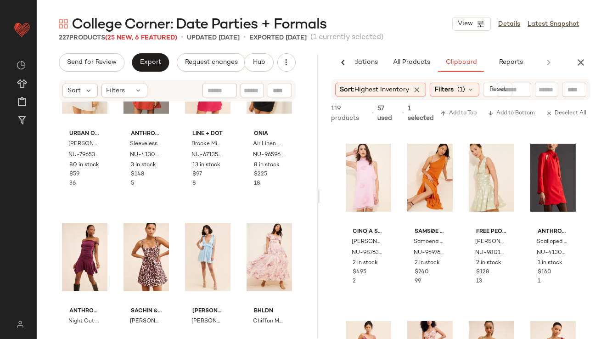
scroll to position [1563, 0]
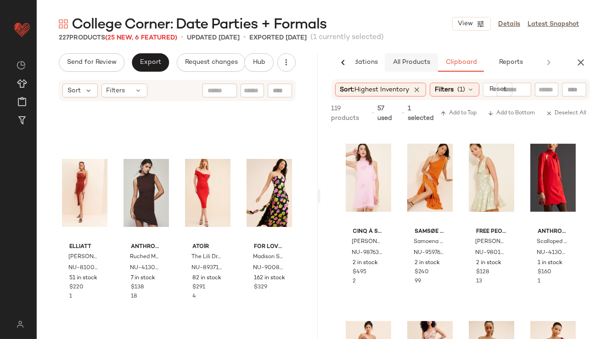
click at [398, 65] on span "All Products" at bounding box center [411, 62] width 38 height 7
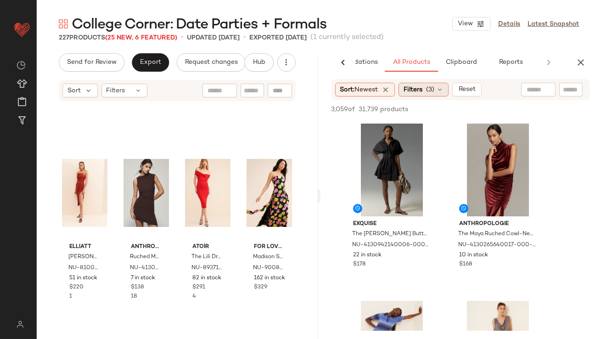
click at [414, 93] on span "Filters" at bounding box center [413, 90] width 19 height 10
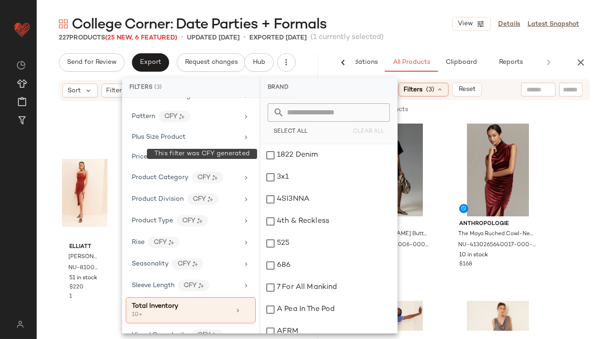
scroll to position [615, 0]
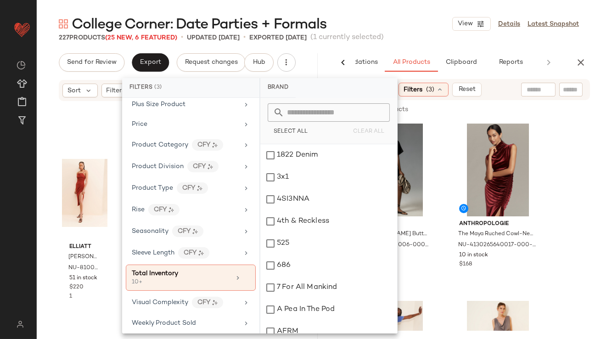
click at [403, 24] on div "College Corner: Date Parties + Formals View Details Latest Snapshot" at bounding box center [319, 24] width 564 height 18
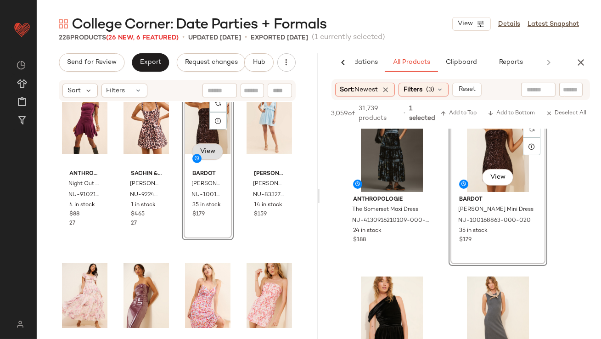
scroll to position [2016, 0]
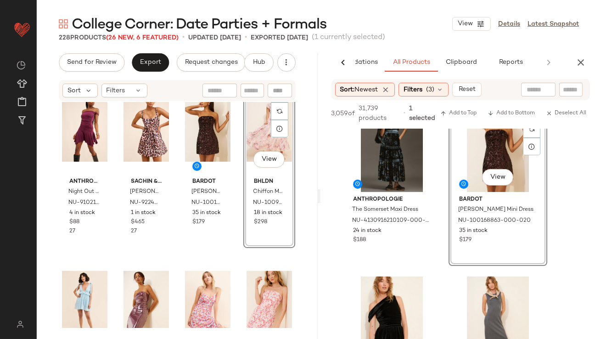
scroll to position [2046, 0]
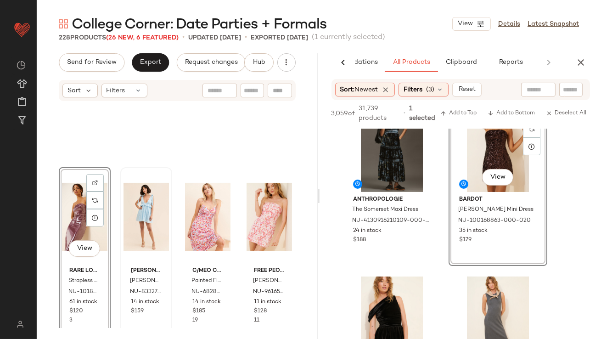
scroll to position [2186, 0]
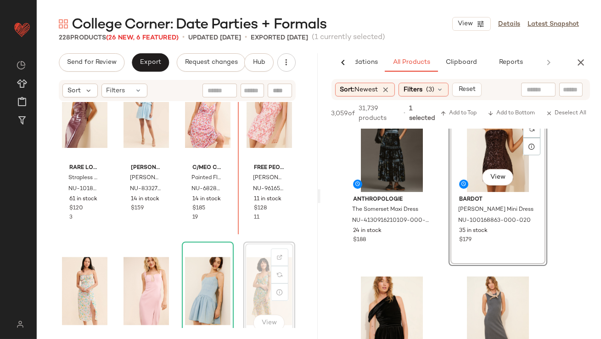
scroll to position [2173, 0]
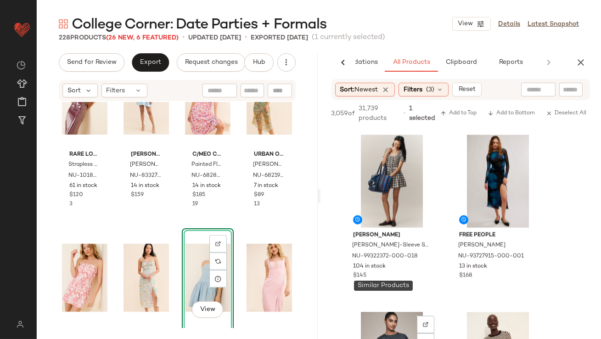
scroll to position [3598, 0]
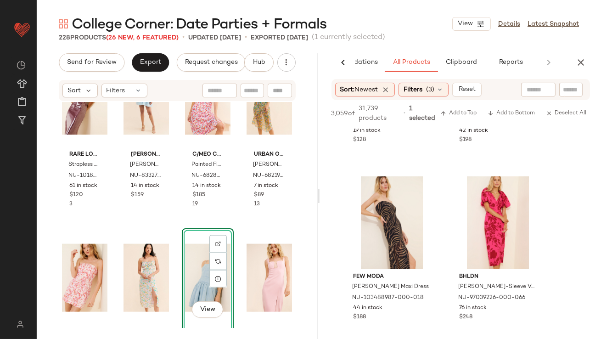
scroll to position [7074, 0]
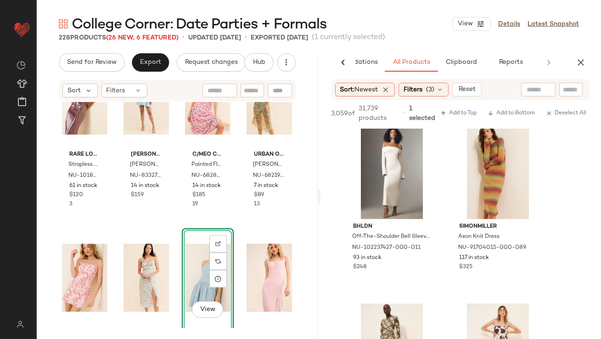
click at [580, 51] on div "College Corner: Date Parties + Formals View Details Latest Snapshot 228 Product…" at bounding box center [319, 177] width 564 height 324
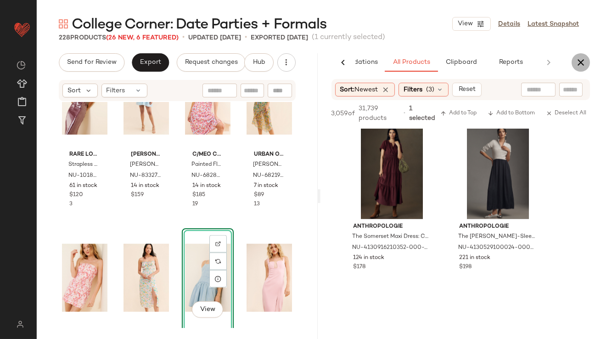
click at [580, 62] on icon "button" at bounding box center [580, 62] width 11 height 11
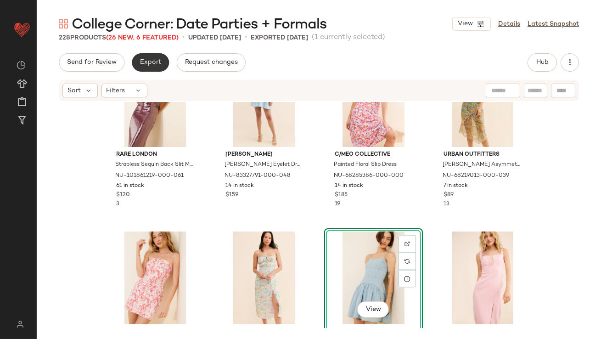
click at [135, 59] on button "Export" at bounding box center [150, 62] width 37 height 18
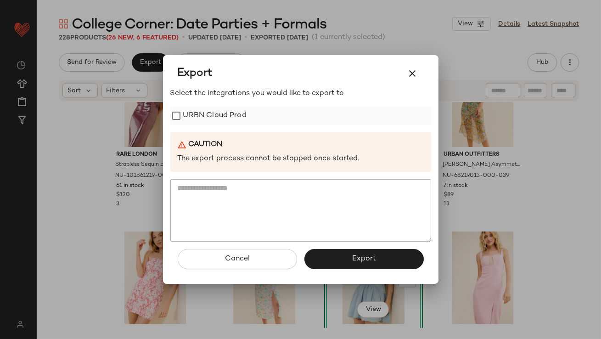
click at [196, 116] on label "URBN Cloud Prod" at bounding box center [214, 116] width 63 height 18
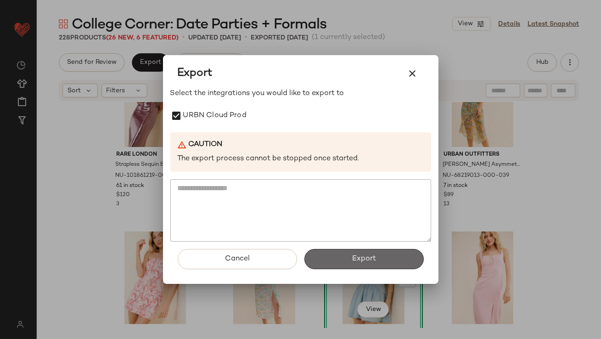
click at [319, 264] on button "Export" at bounding box center [363, 259] width 119 height 20
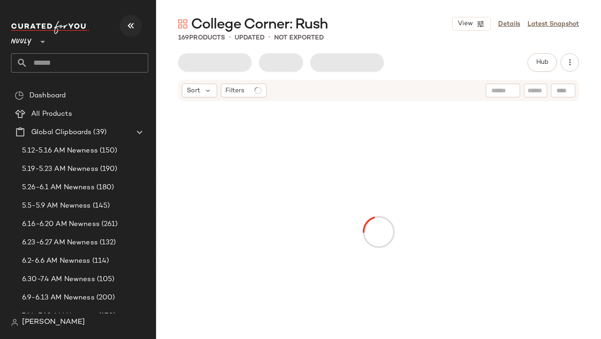
click at [129, 24] on icon "button" at bounding box center [130, 25] width 11 height 11
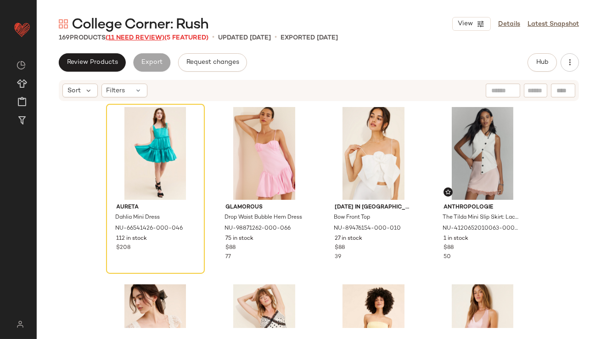
click at [156, 37] on span "(11 Need Review)" at bounding box center [135, 37] width 59 height 7
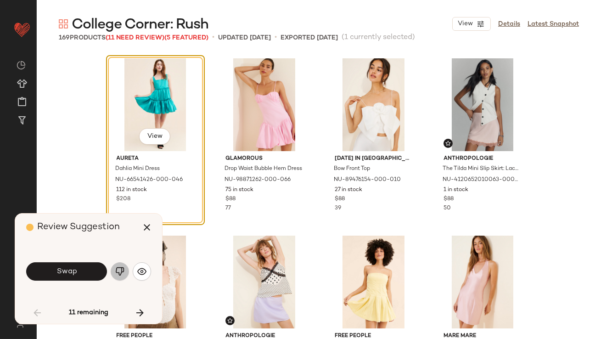
click at [124, 270] on img "button" at bounding box center [119, 271] width 9 height 9
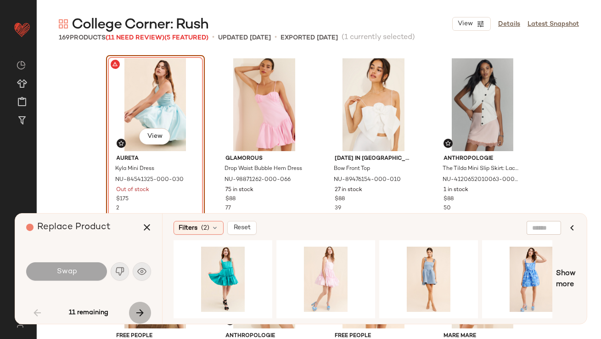
click at [138, 303] on button "button" at bounding box center [140, 313] width 22 height 22
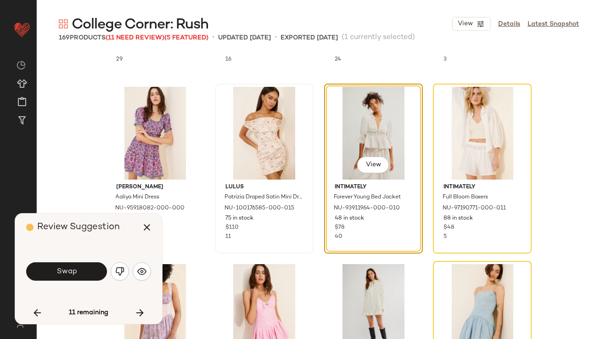
scroll to position [709, 0]
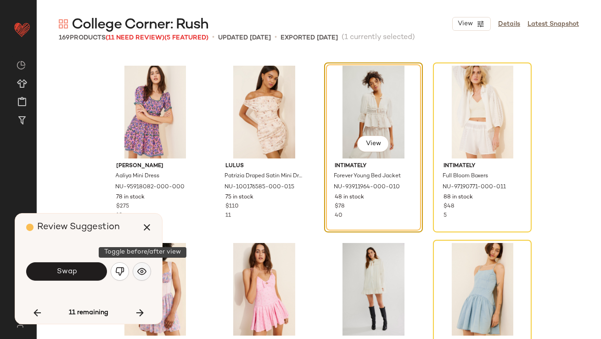
click at [142, 265] on button "button" at bounding box center [142, 271] width 18 height 18
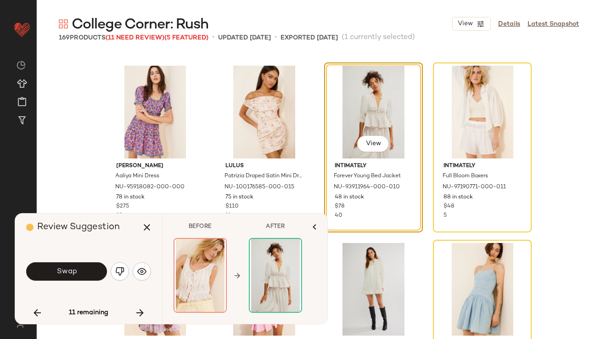
click at [83, 272] on button "Swap" at bounding box center [66, 271] width 81 height 18
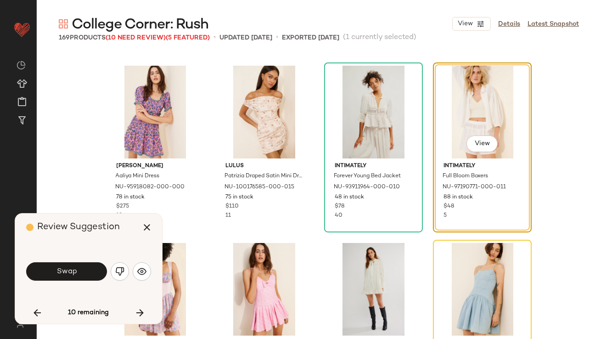
click at [116, 273] on img "button" at bounding box center [119, 271] width 9 height 9
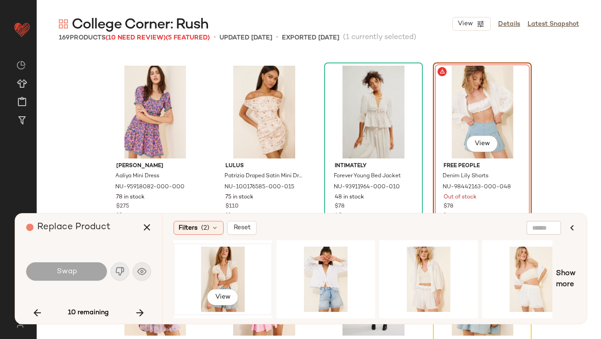
click at [224, 273] on div "View" at bounding box center [223, 279] width 92 height 65
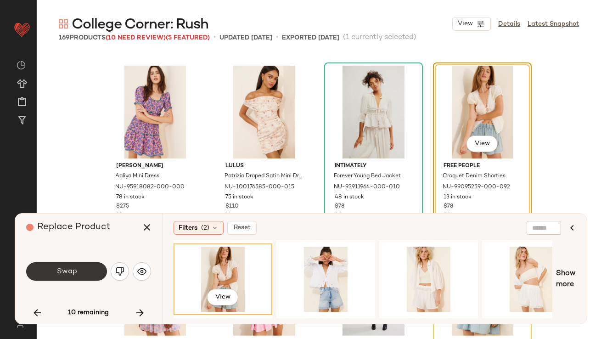
click at [63, 273] on span "Swap" at bounding box center [66, 271] width 21 height 9
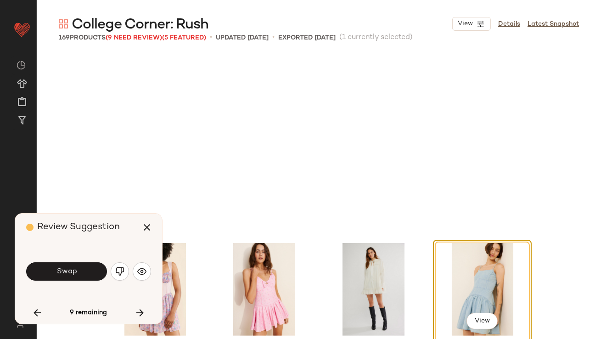
scroll to position [886, 0]
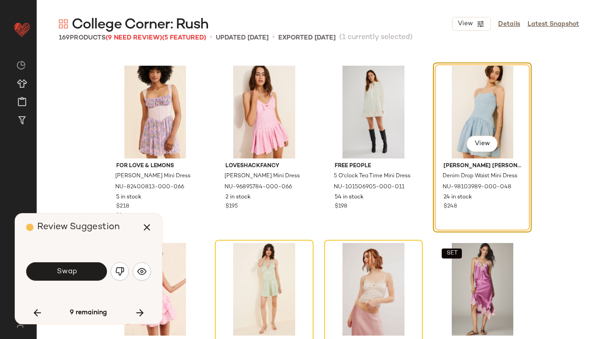
click at [63, 273] on span "Swap" at bounding box center [66, 271] width 21 height 9
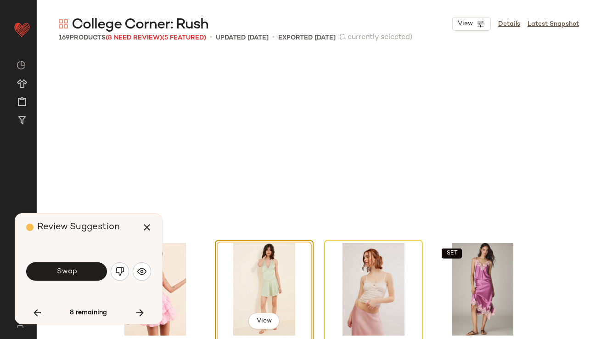
scroll to position [1063, 0]
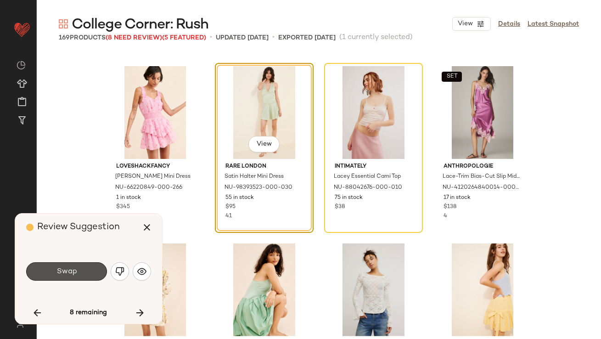
click at [63, 273] on span "Swap" at bounding box center [66, 271] width 21 height 9
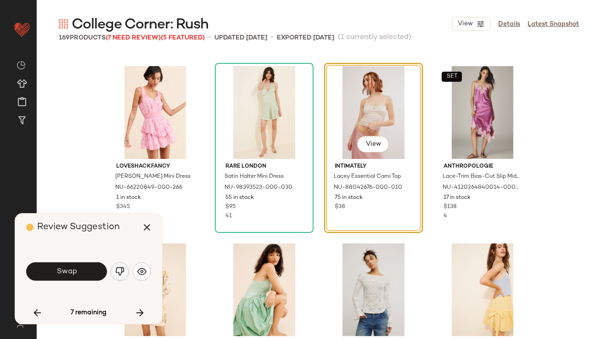
click at [120, 270] on img "button" at bounding box center [119, 271] width 9 height 9
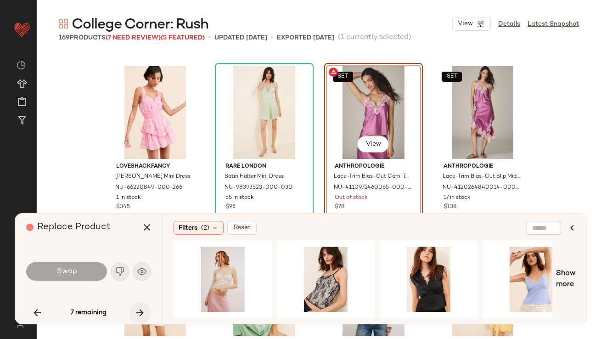
click at [143, 318] on icon "button" at bounding box center [140, 312] width 11 height 11
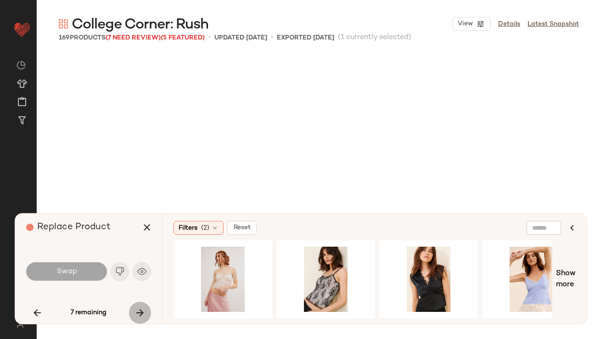
scroll to position [2304, 0]
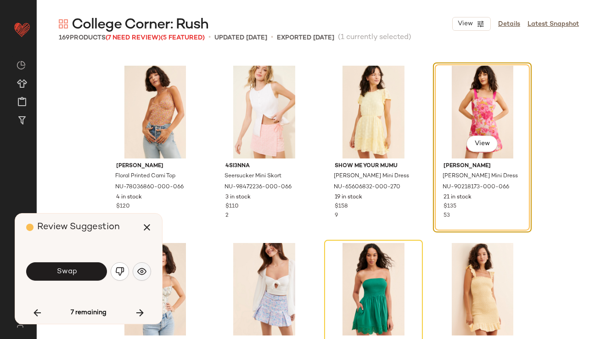
click at [142, 277] on button "button" at bounding box center [142, 271] width 18 height 18
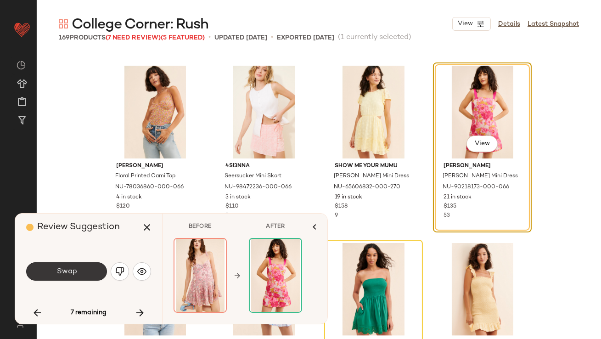
click at [87, 269] on button "Swap" at bounding box center [66, 271] width 81 height 18
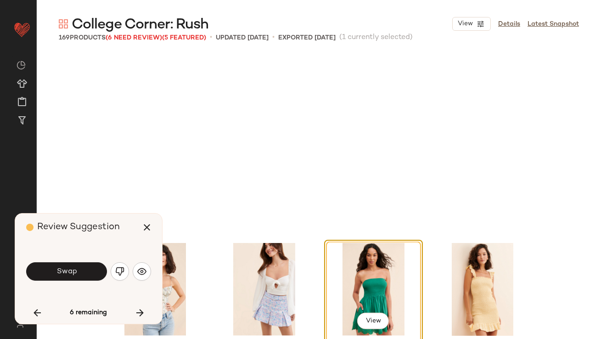
scroll to position [2482, 0]
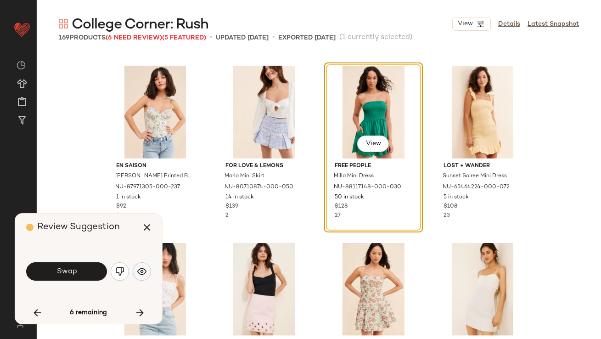
click at [135, 271] on button "button" at bounding box center [142, 271] width 18 height 18
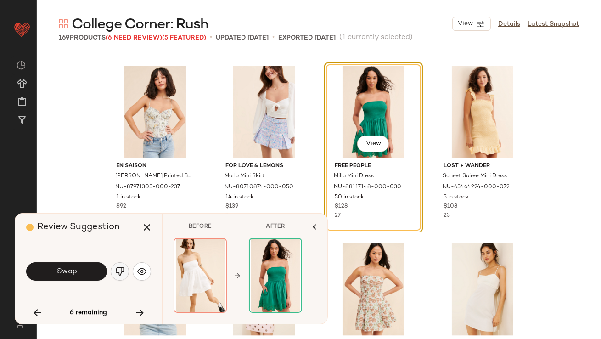
click at [120, 272] on img "button" at bounding box center [119, 271] width 9 height 9
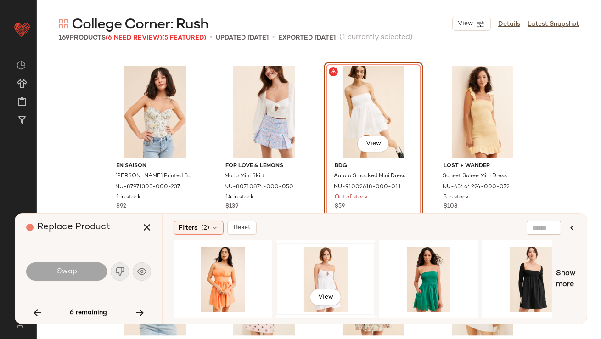
click at [305, 259] on div "View" at bounding box center [326, 279] width 92 height 65
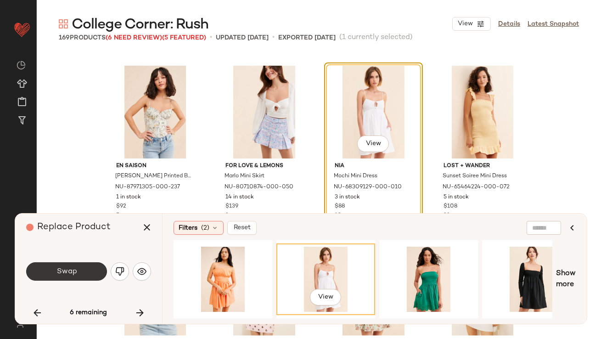
click at [78, 275] on button "Swap" at bounding box center [66, 271] width 81 height 18
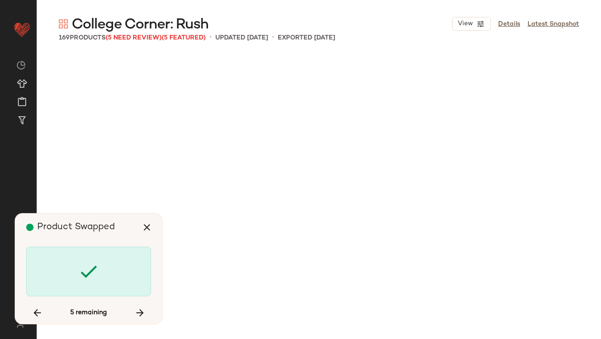
scroll to position [3545, 0]
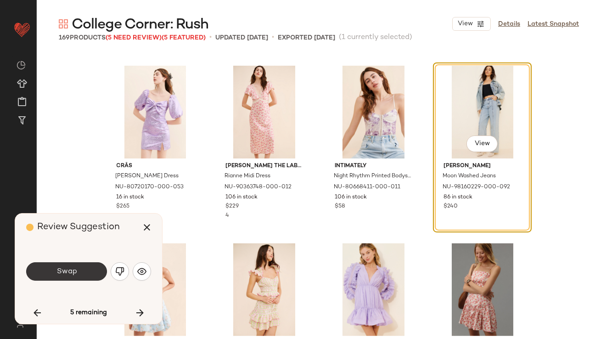
click at [85, 269] on button "Swap" at bounding box center [66, 271] width 81 height 18
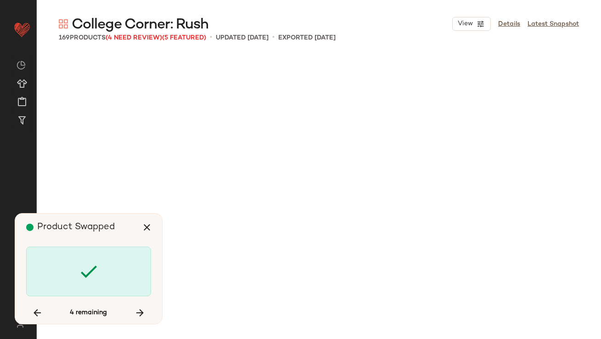
scroll to position [4254, 0]
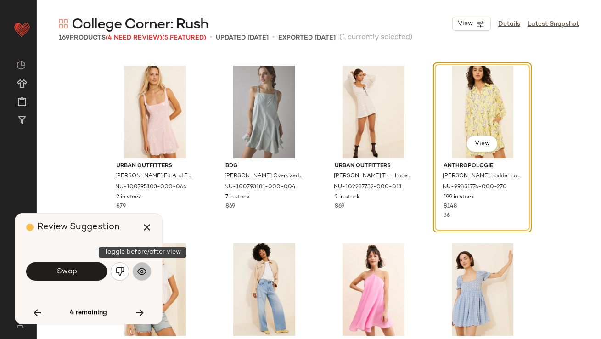
click at [142, 266] on button "button" at bounding box center [142, 271] width 18 height 18
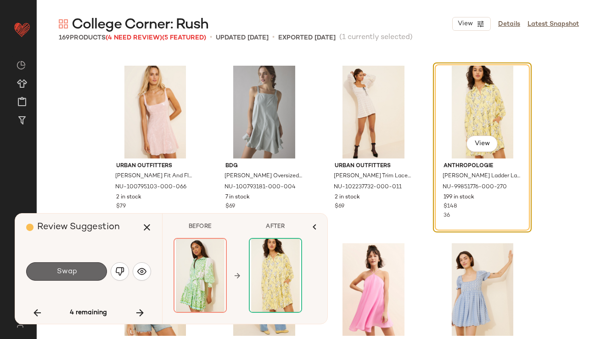
click at [90, 276] on button "Swap" at bounding box center [66, 271] width 81 height 18
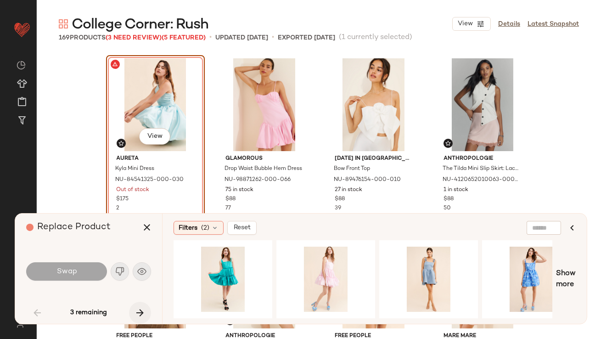
click at [135, 310] on icon "button" at bounding box center [140, 312] width 11 height 11
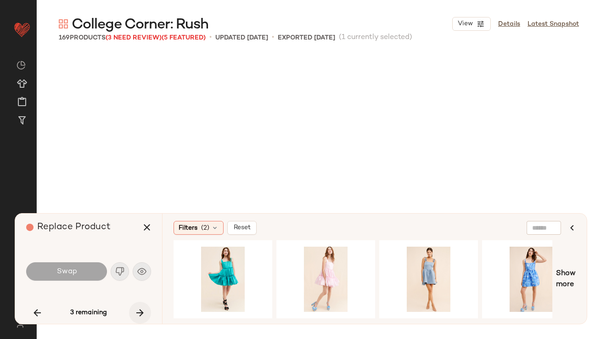
scroll to position [1063, 0]
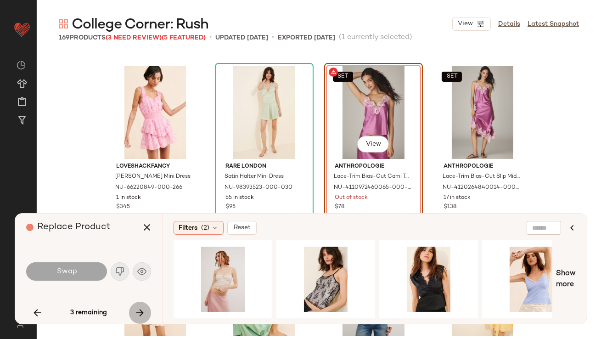
click at [143, 309] on icon "button" at bounding box center [140, 312] width 11 height 11
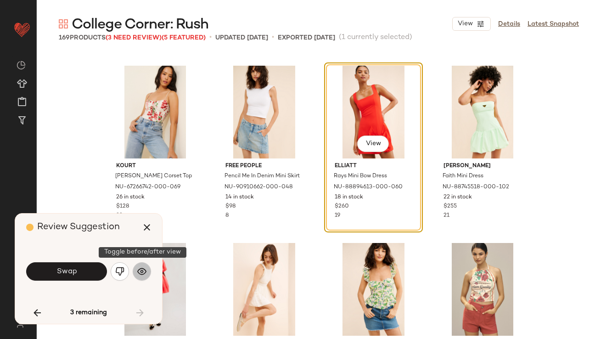
click at [141, 275] on img "button" at bounding box center [141, 271] width 9 height 9
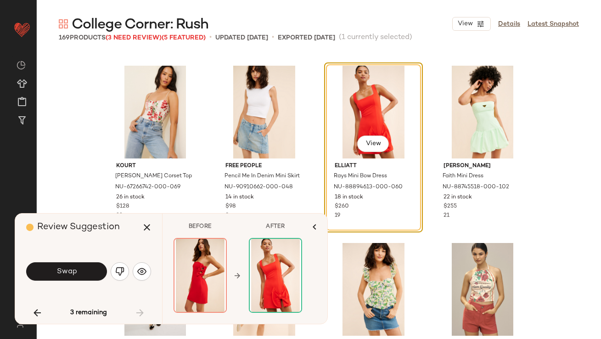
click at [94, 269] on button "Swap" at bounding box center [66, 271] width 81 height 18
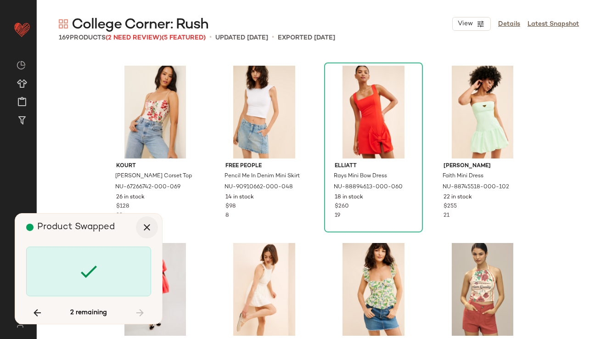
click at [149, 231] on icon "button" at bounding box center [146, 227] width 11 height 11
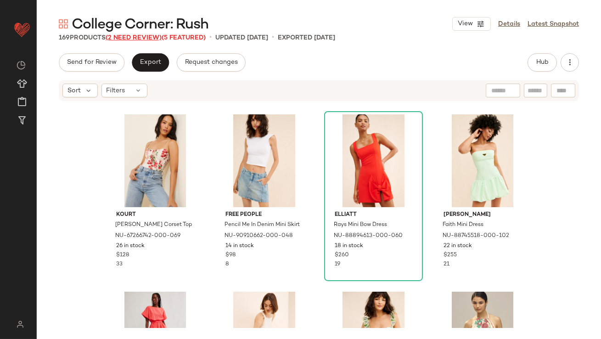
click at [159, 38] on span "(2 Need Review)" at bounding box center [134, 37] width 56 height 7
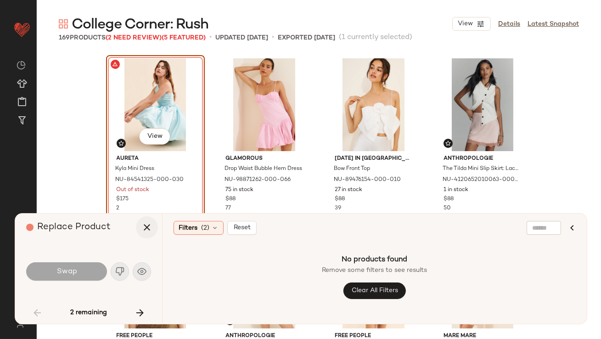
click at [154, 227] on button "button" at bounding box center [147, 227] width 22 height 22
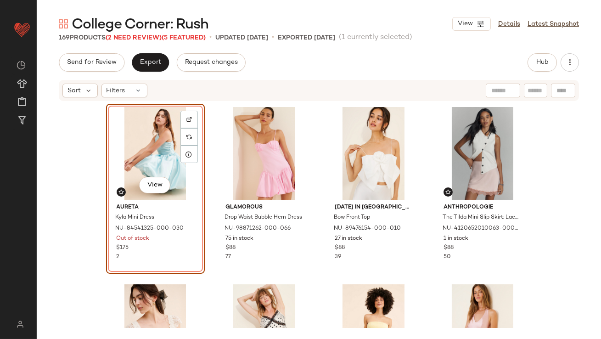
click at [147, 34] on span "College Corner: Rush" at bounding box center [140, 25] width 137 height 18
click at [141, 36] on span "(2 Need Review)" at bounding box center [134, 37] width 56 height 7
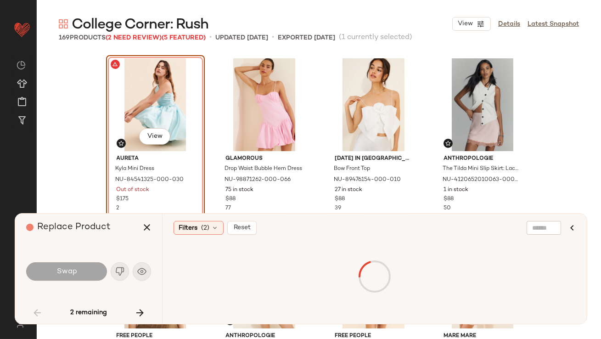
click at [141, 311] on icon "button" at bounding box center [140, 312] width 11 height 11
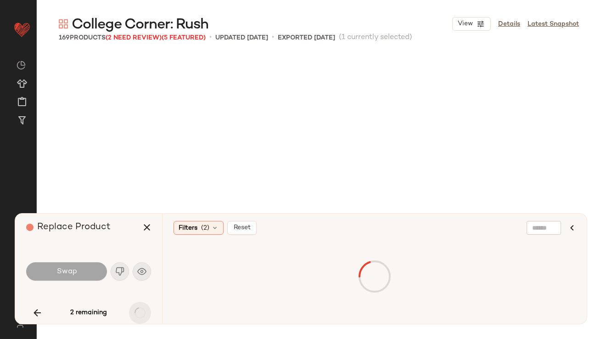
scroll to position [1063, 0]
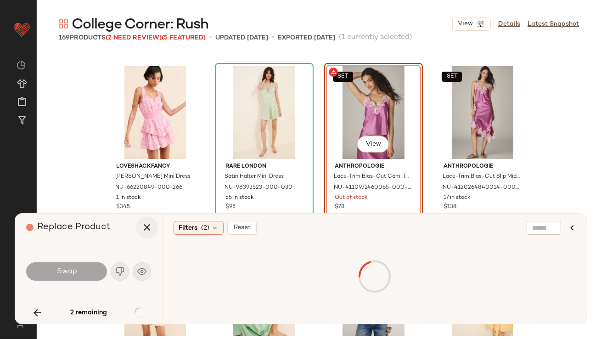
click at [150, 231] on icon "button" at bounding box center [146, 227] width 11 height 11
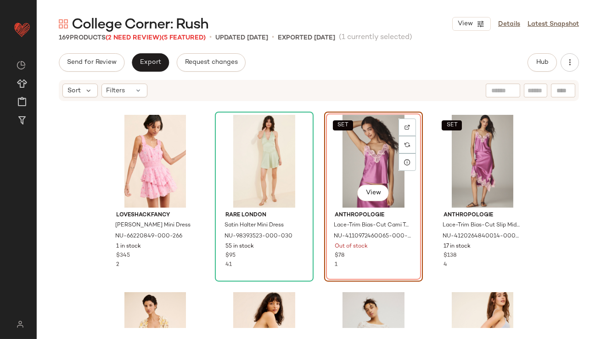
click at [348, 159] on div "SET View" at bounding box center [373, 161] width 92 height 93
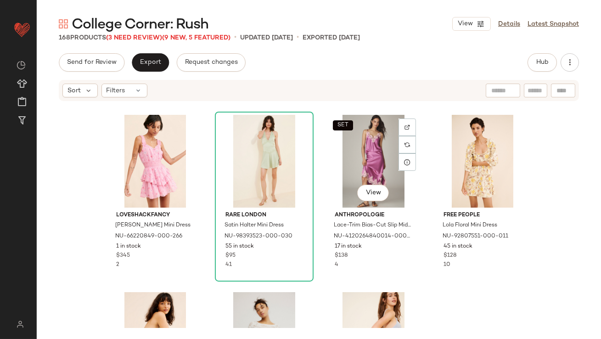
click at [341, 158] on div "SET View" at bounding box center [373, 161] width 92 height 93
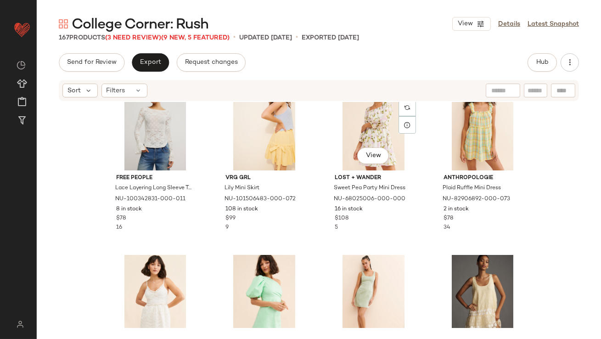
scroll to position [1284, 0]
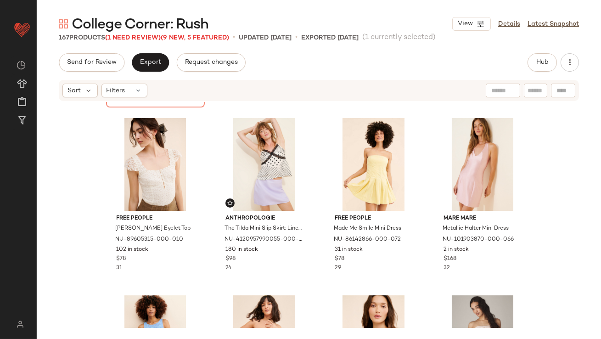
scroll to position [167, 0]
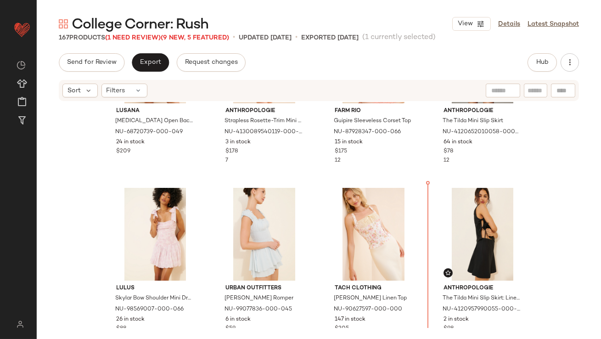
scroll to position [496, 0]
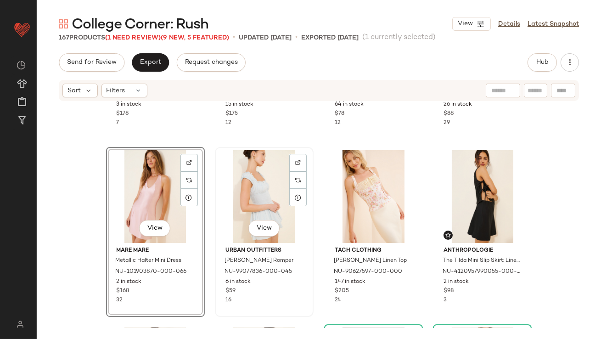
scroll to position [208, 0]
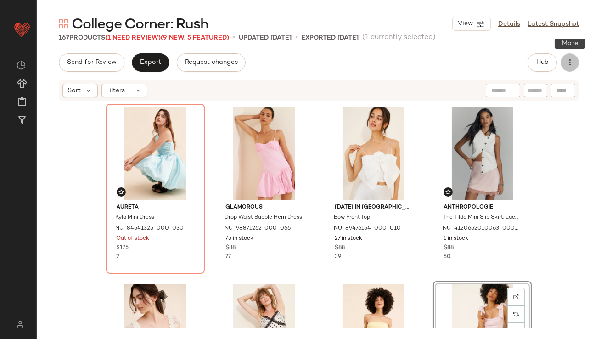
click at [572, 61] on icon "button" at bounding box center [569, 62] width 9 height 9
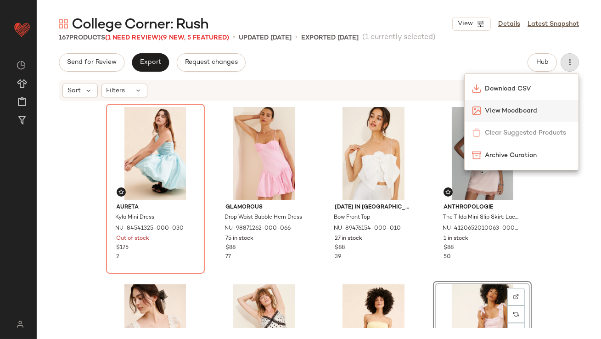
click at [512, 108] on span "View Moodboard" at bounding box center [528, 111] width 86 height 10
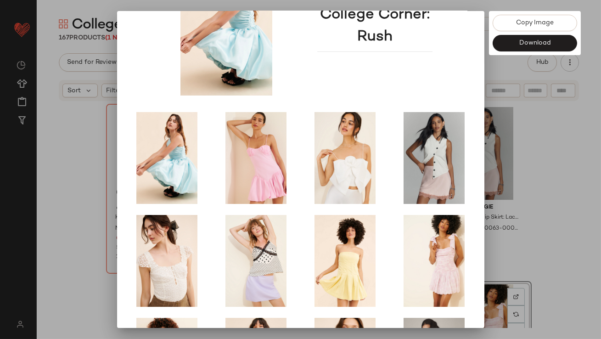
scroll to position [157, 0]
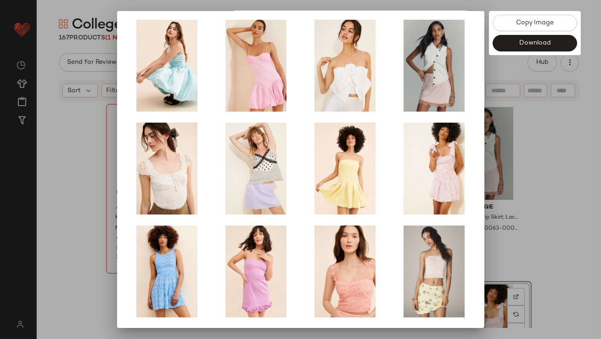
click at [524, 190] on div at bounding box center [300, 169] width 601 height 339
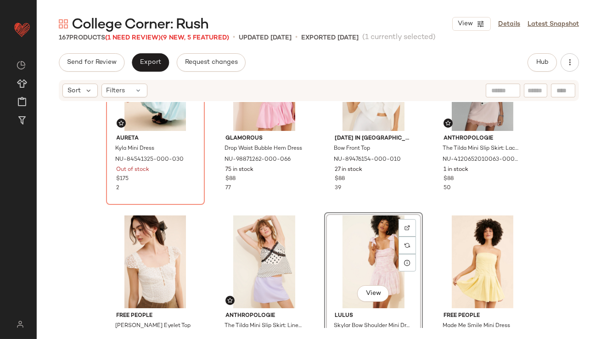
scroll to position [85, 0]
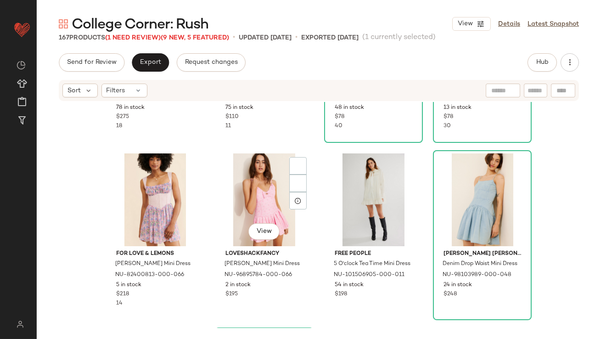
scroll to position [863, 0]
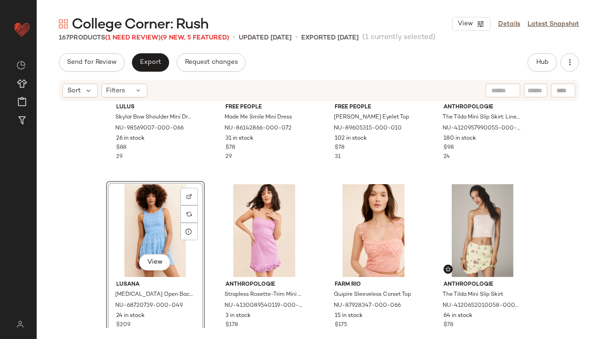
scroll to position [276, 0]
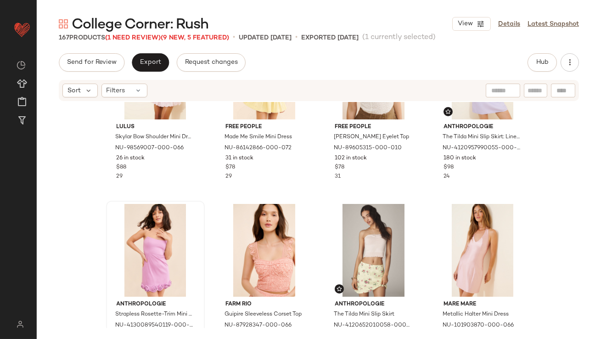
scroll to position [285, 0]
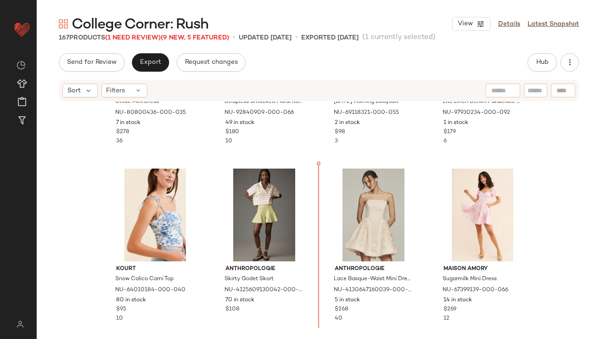
scroll to position [1912, 0]
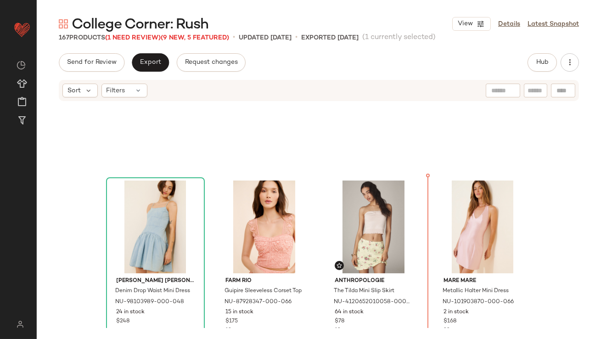
scroll to position [288, 0]
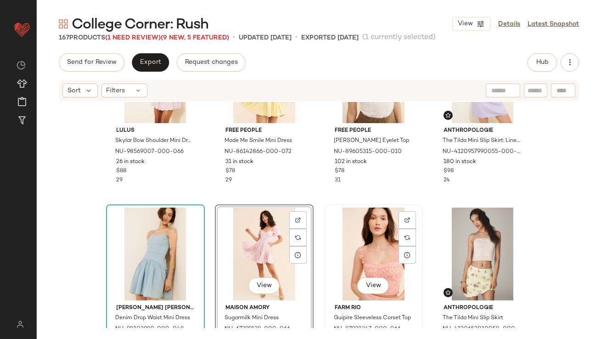
scroll to position [288, 0]
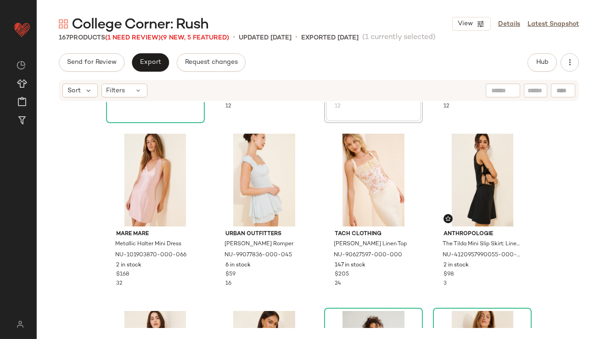
scroll to position [547, 0]
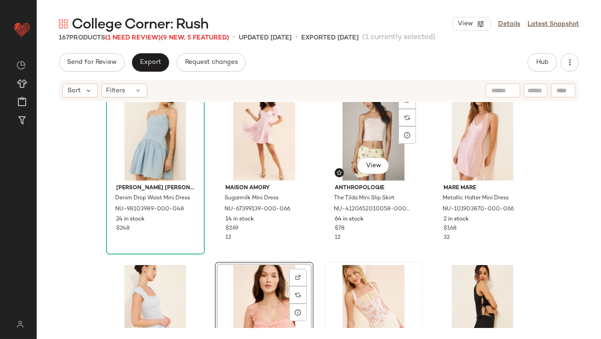
scroll to position [399, 0]
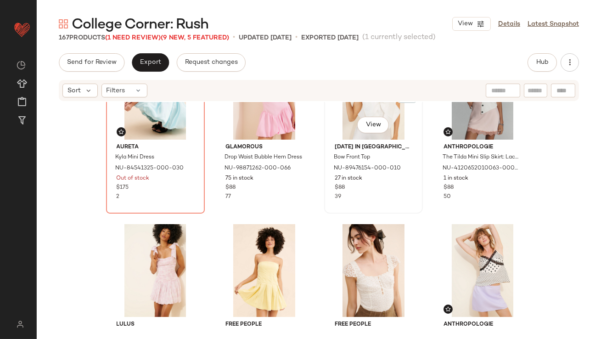
scroll to position [81, 0]
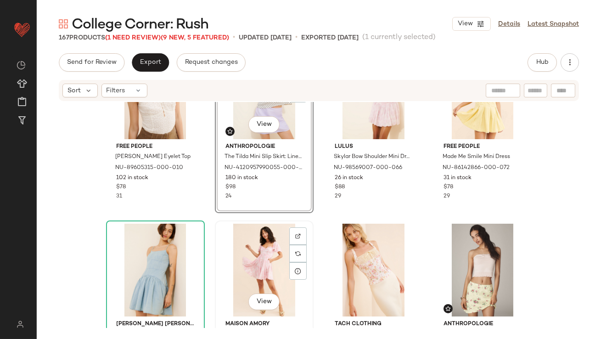
scroll to position [263, 0]
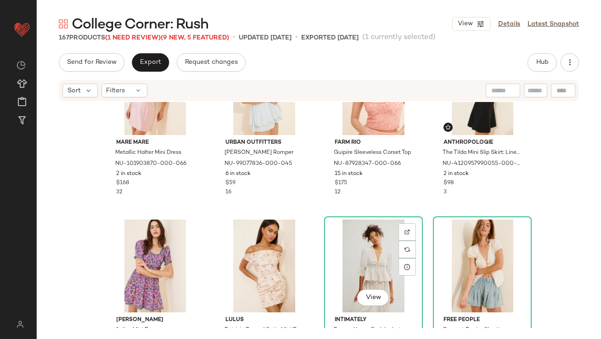
scroll to position [622, 0]
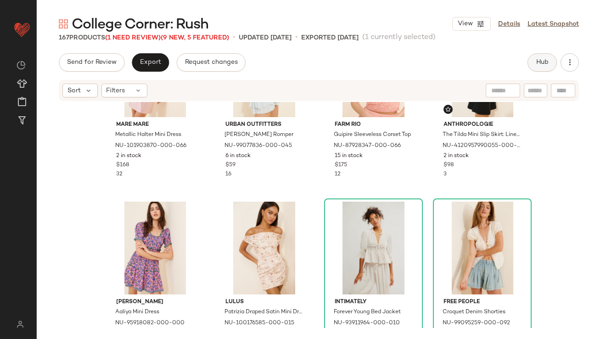
click at [541, 64] on span "Hub" at bounding box center [542, 62] width 13 height 7
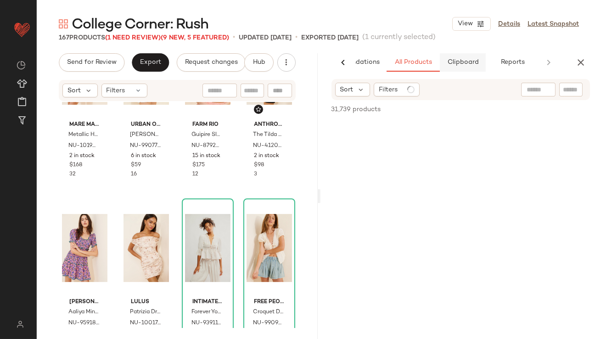
scroll to position [0, 51]
click at [466, 64] on span "Clipboard" at bounding box center [461, 62] width 32 height 7
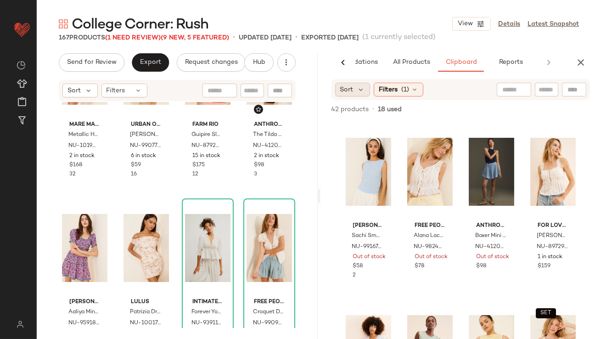
click at [352, 92] on span "Sort" at bounding box center [346, 90] width 13 height 10
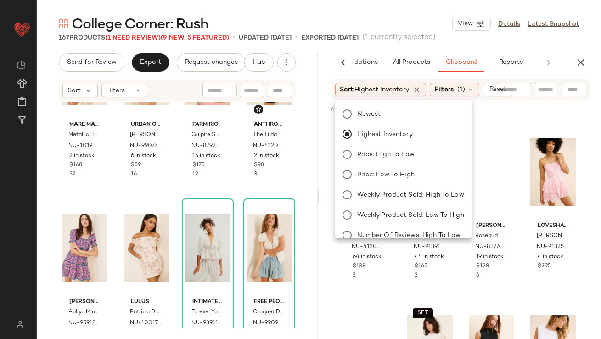
click at [378, 18] on div "College Corner: Rush View Details Latest Snapshot" at bounding box center [319, 24] width 564 height 18
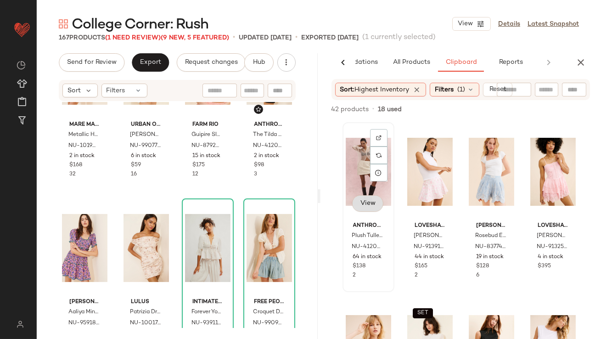
click at [363, 197] on button "View" at bounding box center [367, 203] width 31 height 17
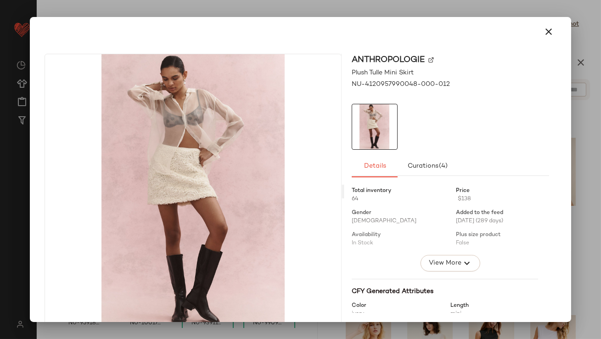
click at [545, 34] on icon "button" at bounding box center [549, 31] width 11 height 11
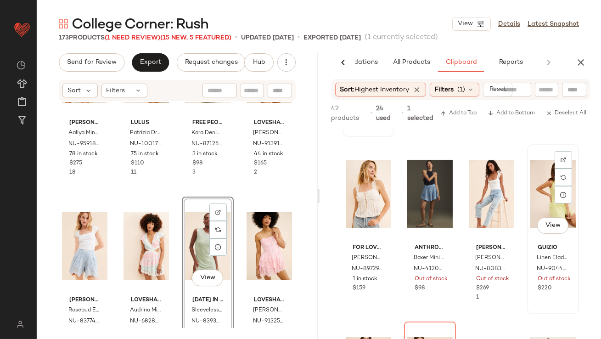
scroll to position [278, 0]
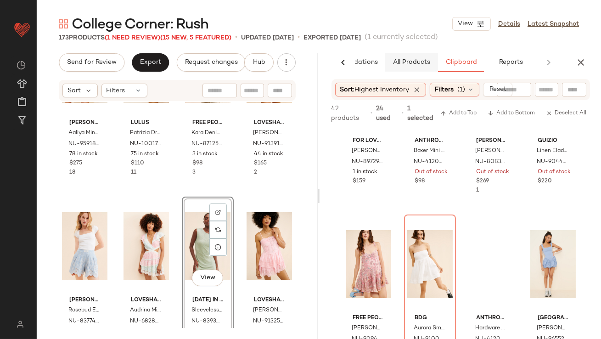
click at [414, 62] on span "All Products" at bounding box center [411, 62] width 38 height 7
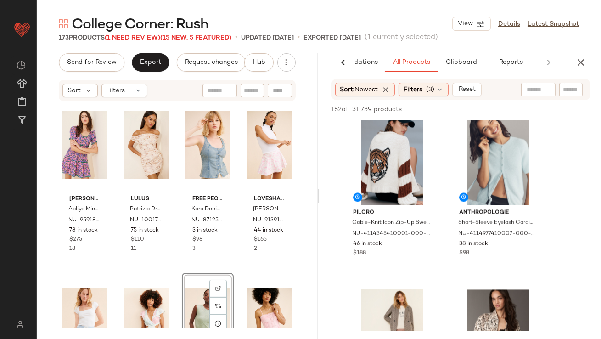
scroll to position [726, 0]
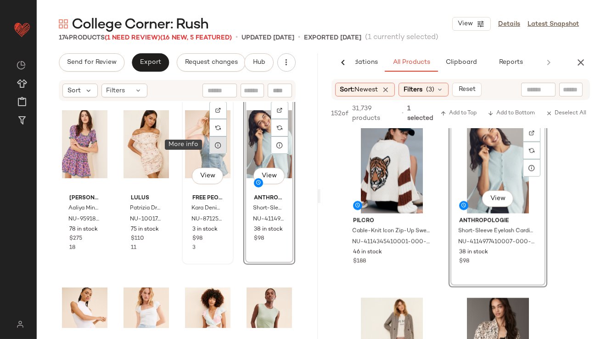
click at [213, 149] on div at bounding box center [217, 144] width 17 height 17
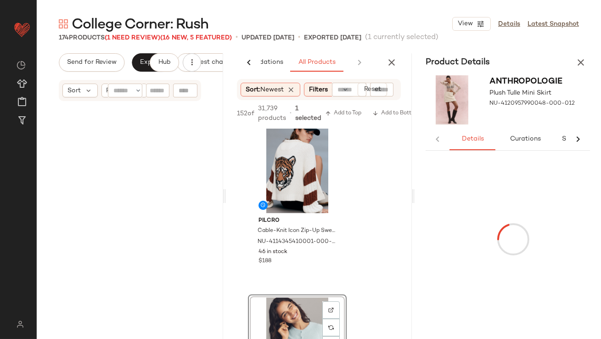
scroll to position [160, 0]
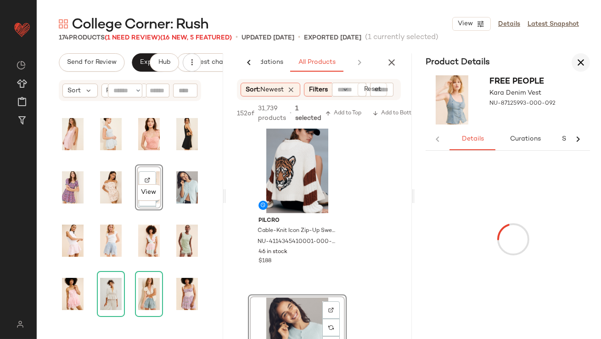
click at [579, 66] on icon "button" at bounding box center [580, 62] width 11 height 11
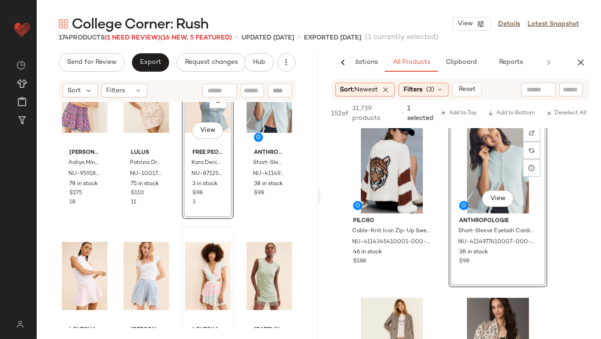
scroll to position [750, 0]
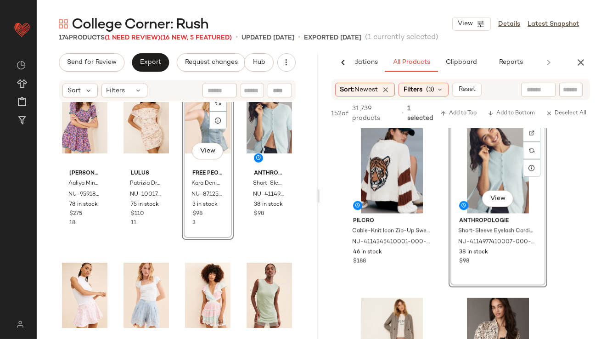
click at [198, 131] on div "View" at bounding box center [207, 119] width 45 height 93
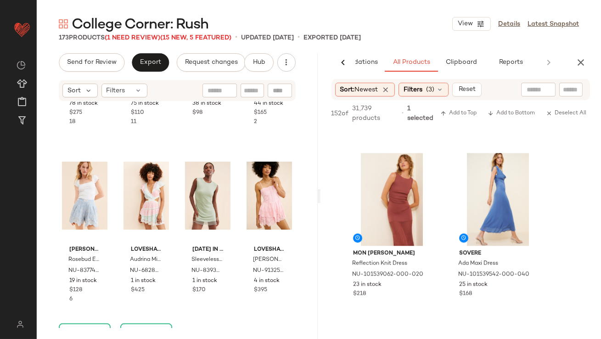
scroll to position [4643, 0]
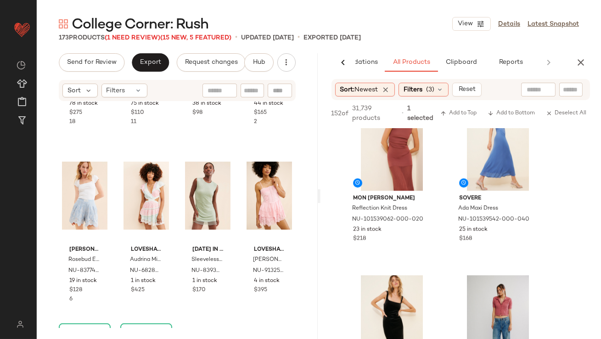
click at [541, 96] on div at bounding box center [538, 90] width 23 height 14
type input "******"
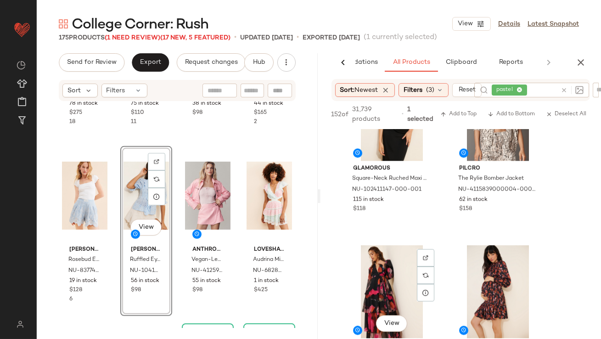
scroll to position [4876, 0]
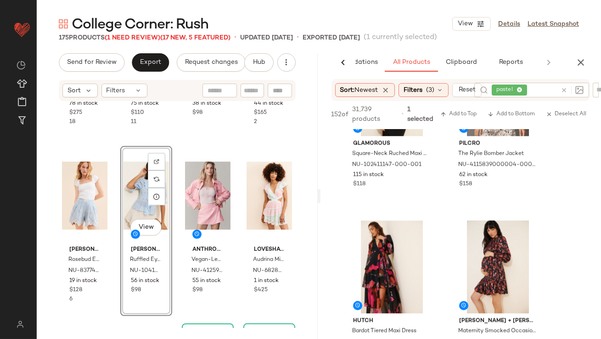
click at [521, 89] on icon at bounding box center [520, 90] width 6 height 6
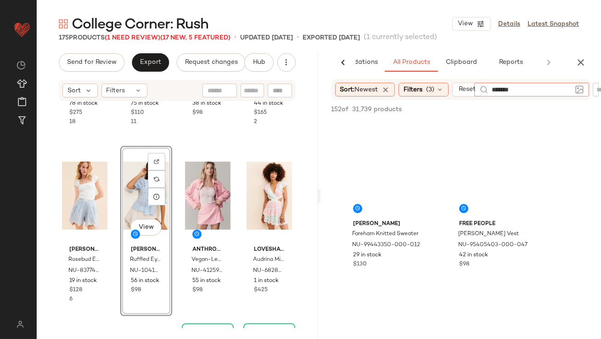
type input "********"
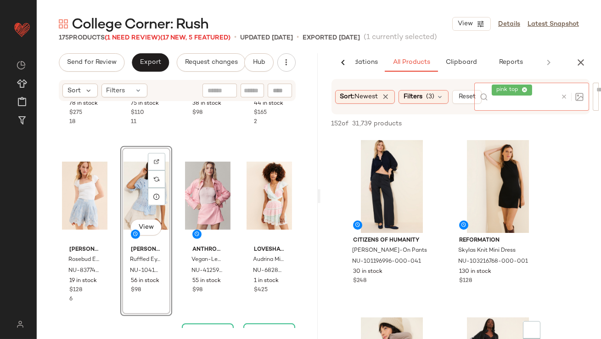
scroll to position [7177, 0]
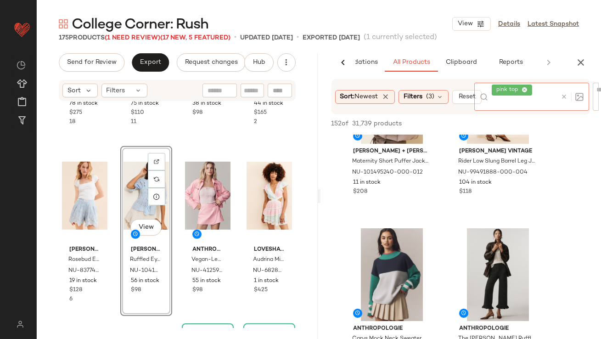
click at [525, 89] on icon at bounding box center [525, 90] width 6 height 6
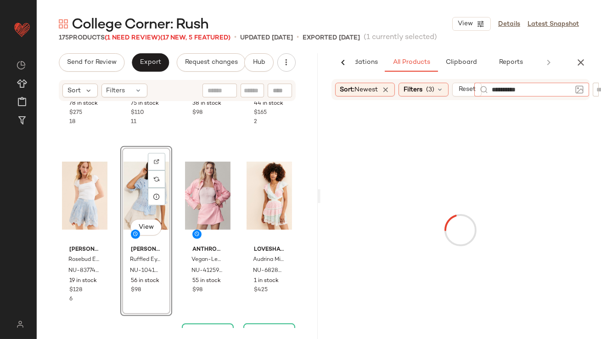
type input "**********"
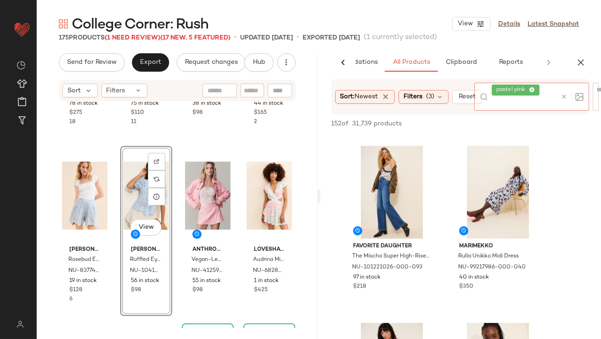
scroll to position [3362, 0]
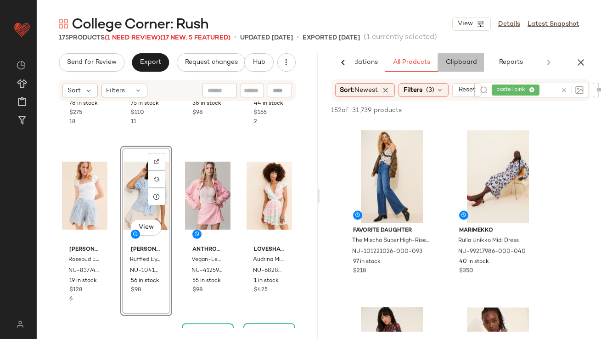
click at [450, 58] on button "Clipboard" at bounding box center [461, 62] width 46 height 18
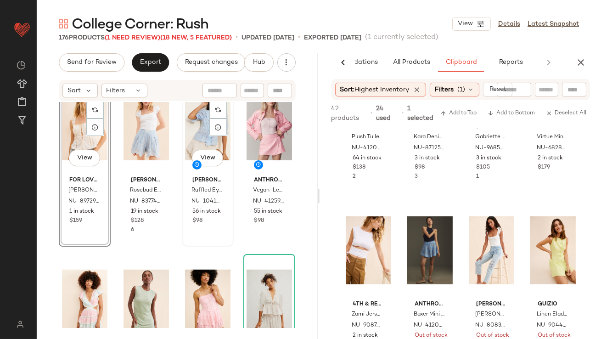
scroll to position [945, 0]
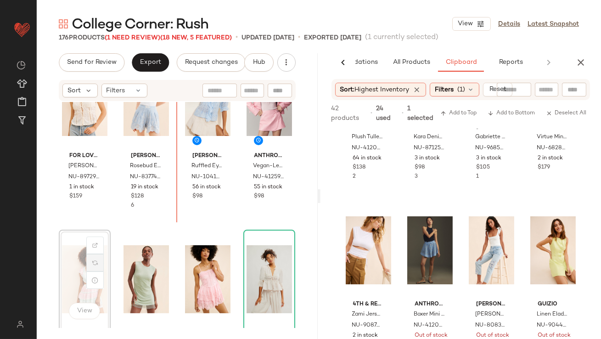
scroll to position [927, 0]
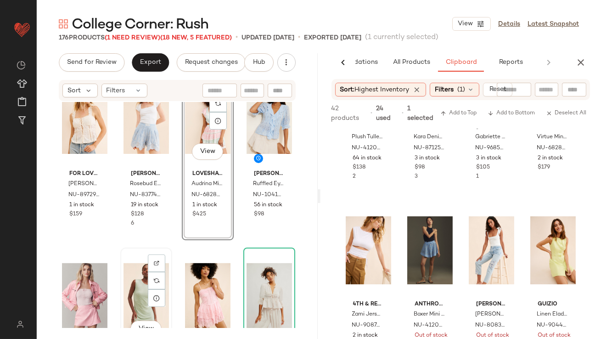
scroll to position [929, 0]
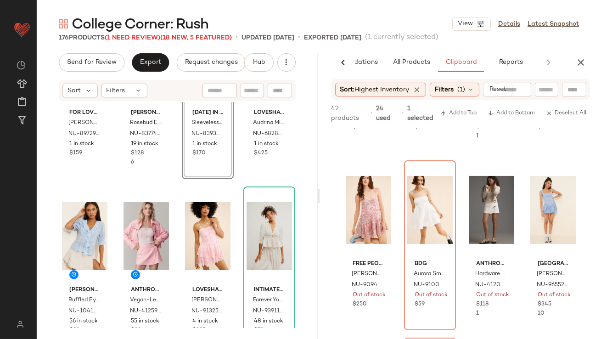
scroll to position [352, 0]
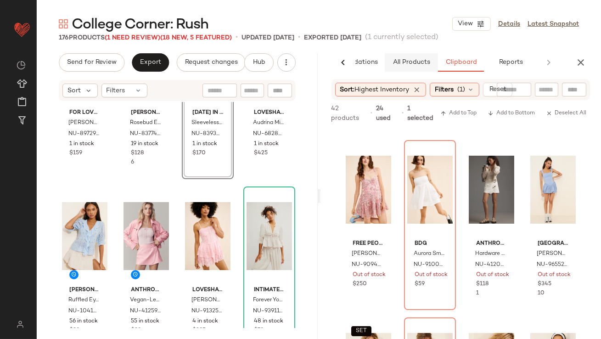
click at [410, 57] on button "All Products" at bounding box center [411, 62] width 53 height 18
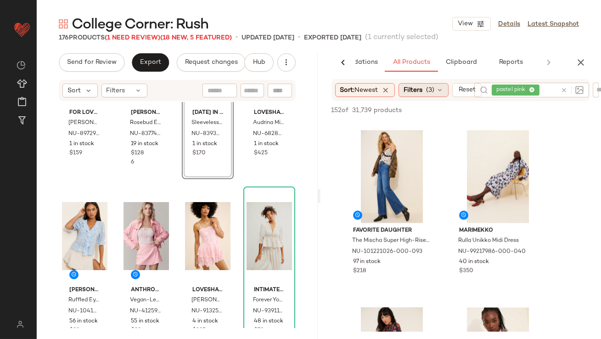
click at [422, 94] on span "Filters" at bounding box center [413, 90] width 19 height 10
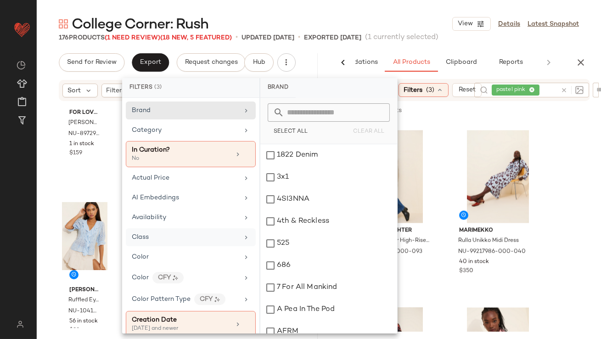
click at [168, 248] on div "Class" at bounding box center [191, 257] width 130 height 18
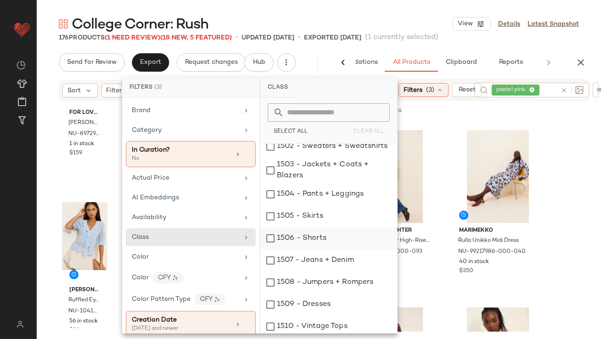
scroll to position [58, 0]
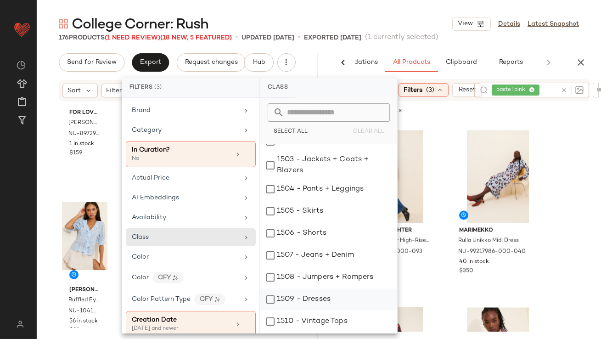
click at [279, 310] on div "1509 - Dresses" at bounding box center [328, 321] width 137 height 22
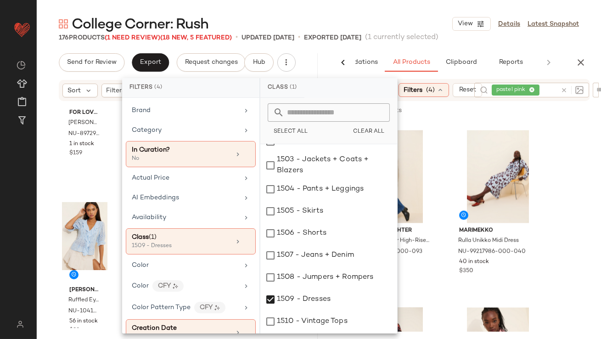
click at [436, 10] on main "College Corner: Rush View Details Latest Snapshot 176 Products (1 Need Review) …" at bounding box center [300, 169] width 601 height 339
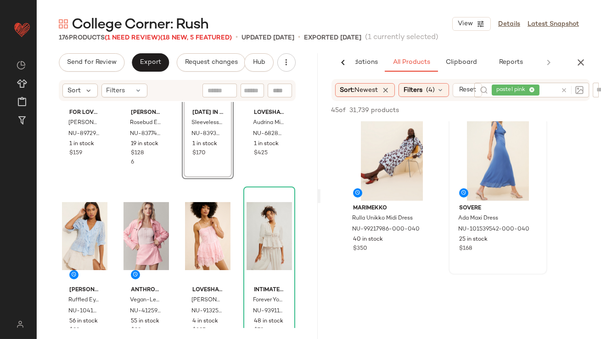
scroll to position [787, 0]
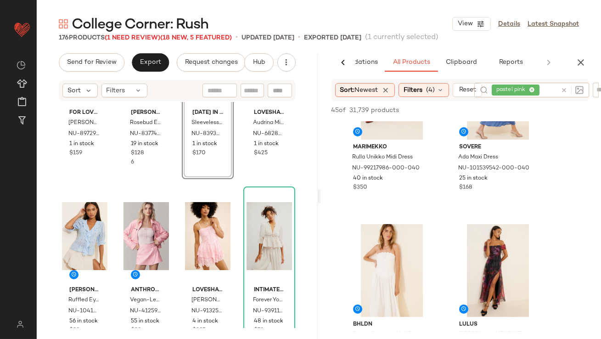
click at [534, 90] on icon at bounding box center [532, 90] width 6 height 6
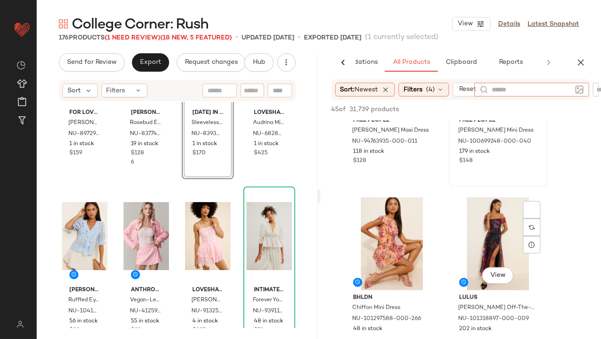
scroll to position [2366, 0]
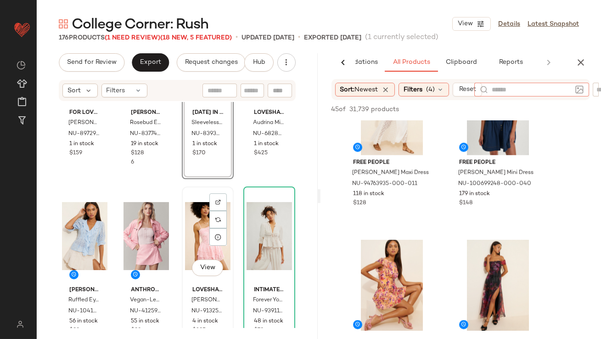
click at [198, 239] on div "View" at bounding box center [207, 236] width 45 height 93
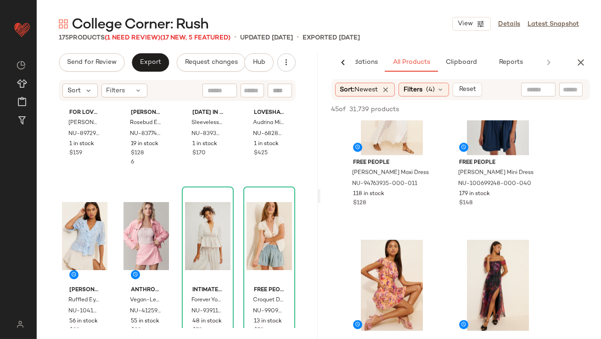
click at [570, 65] on div "AI Recommendations All Products Clipboard Reports" at bounding box center [447, 62] width 252 height 18
click at [571, 63] on div "AI Recommendations All Products Clipboard Reports" at bounding box center [447, 62] width 252 height 18
click at [572, 63] on button "button" at bounding box center [581, 62] width 18 height 18
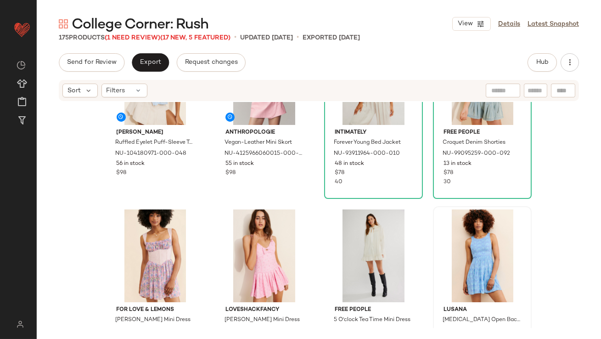
scroll to position [1170, 0]
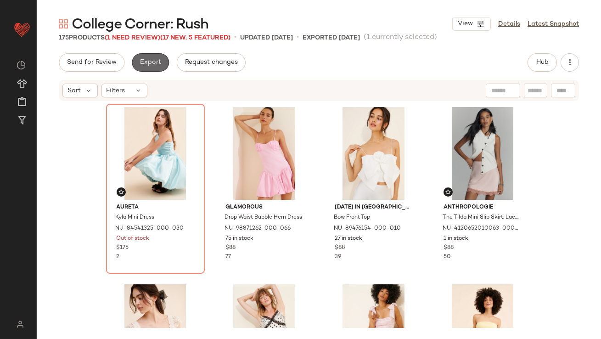
click at [144, 66] on span "Export" at bounding box center [151, 62] width 22 height 7
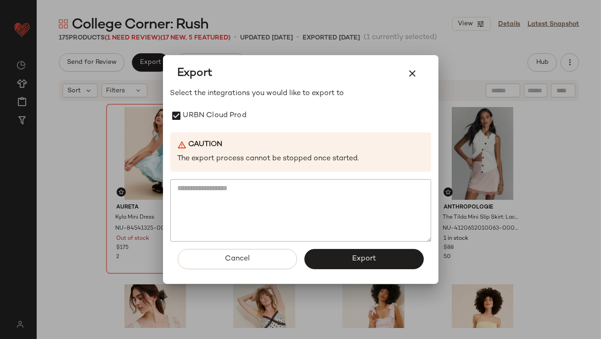
click at [323, 261] on button "Export" at bounding box center [363, 259] width 119 height 20
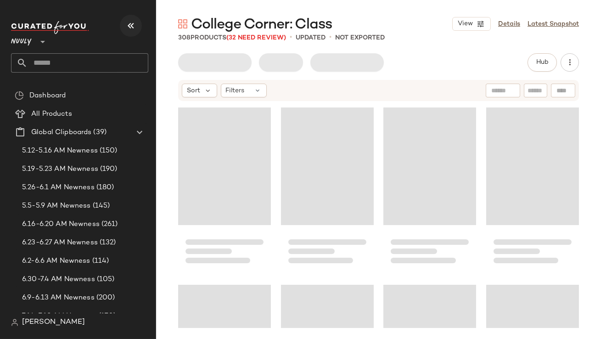
click at [130, 30] on icon "button" at bounding box center [130, 25] width 11 height 11
